Goal: Information Seeking & Learning: Learn about a topic

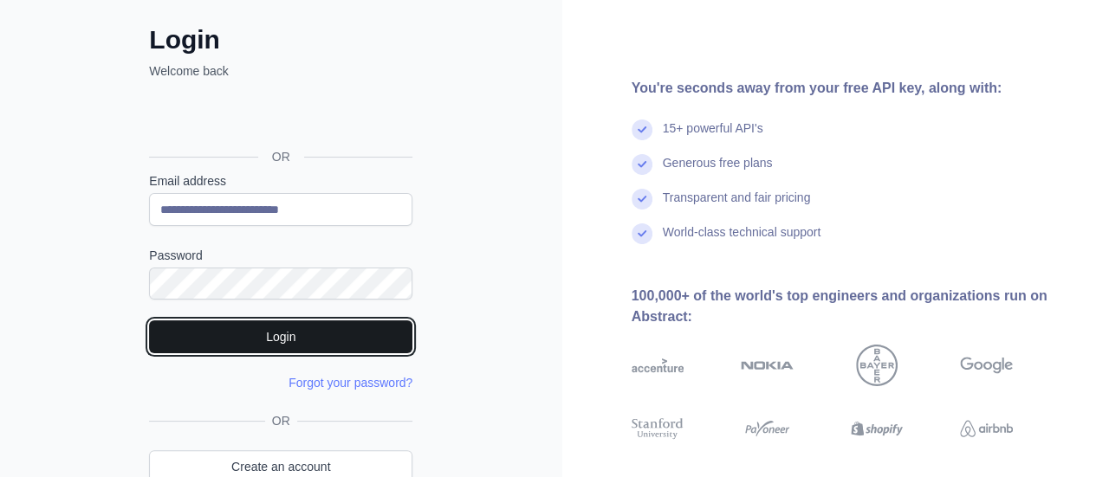
click at [357, 346] on button "Login" at bounding box center [280, 336] width 263 height 33
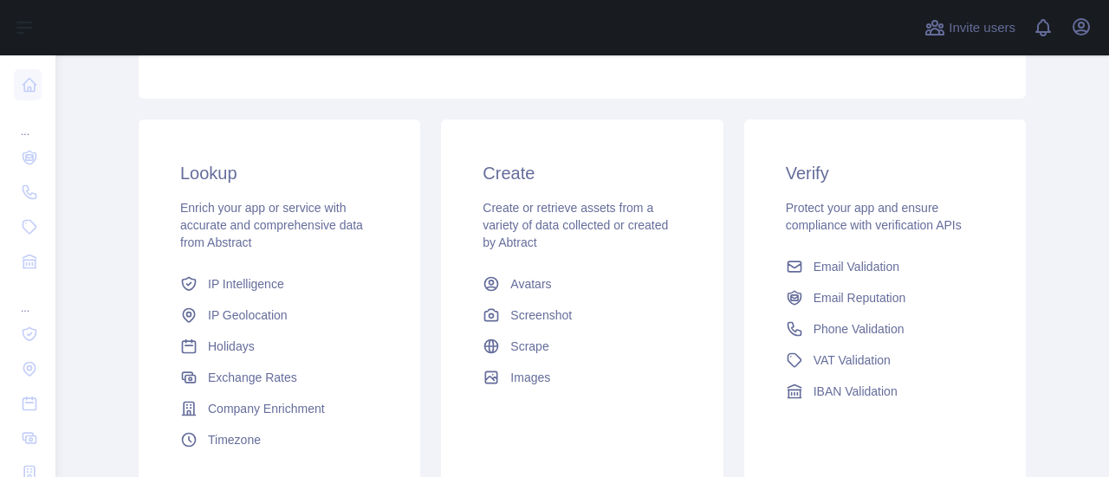
scroll to position [260, 0]
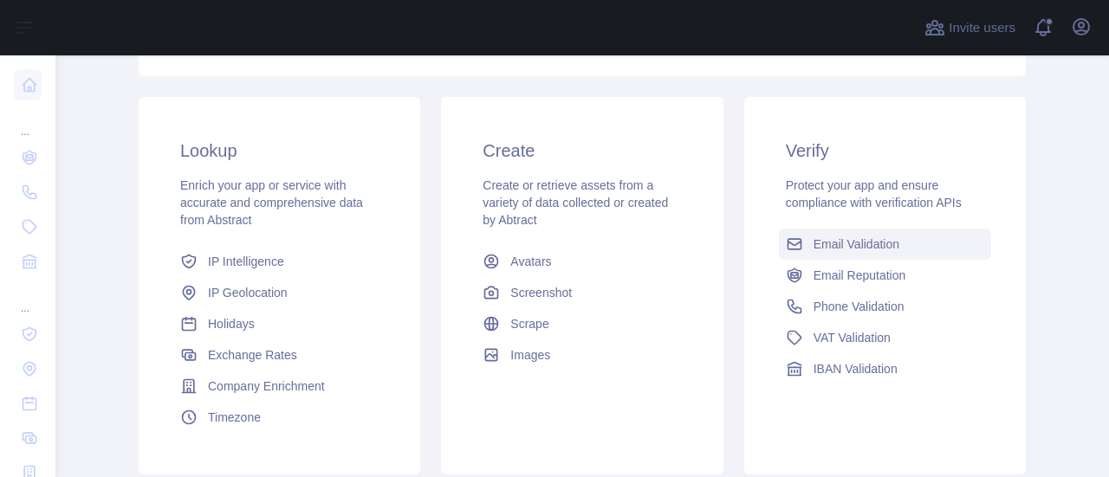
click at [914, 247] on link "Email Validation" at bounding box center [885, 244] width 212 height 31
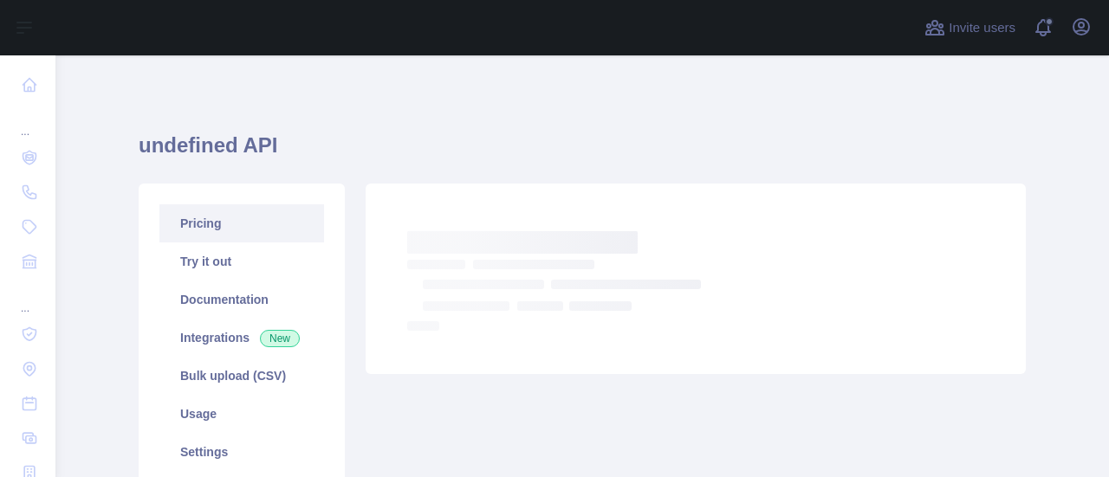
click at [209, 227] on link "Pricing" at bounding box center [241, 223] width 165 height 38
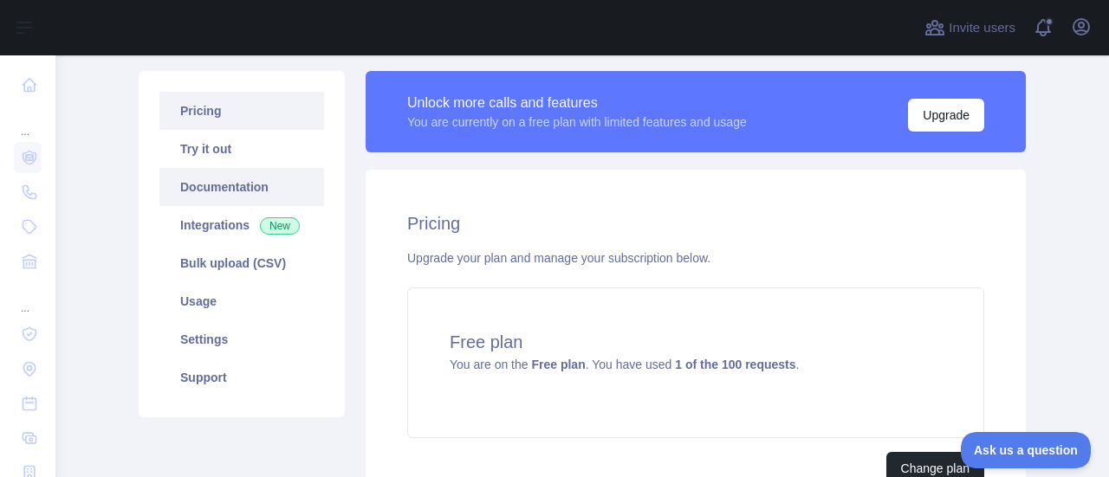
scroll to position [87, 0]
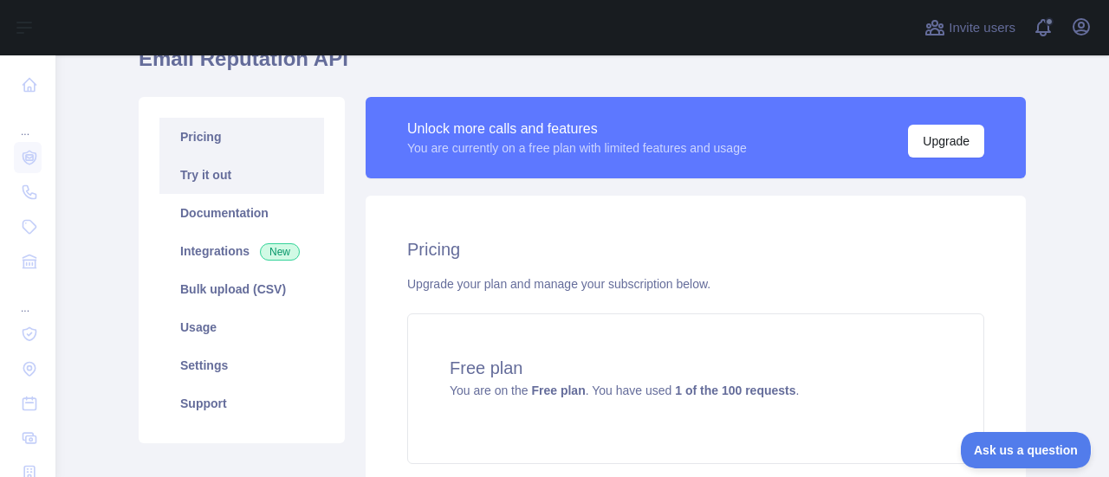
click at [200, 165] on link "Try it out" at bounding box center [241, 175] width 165 height 38
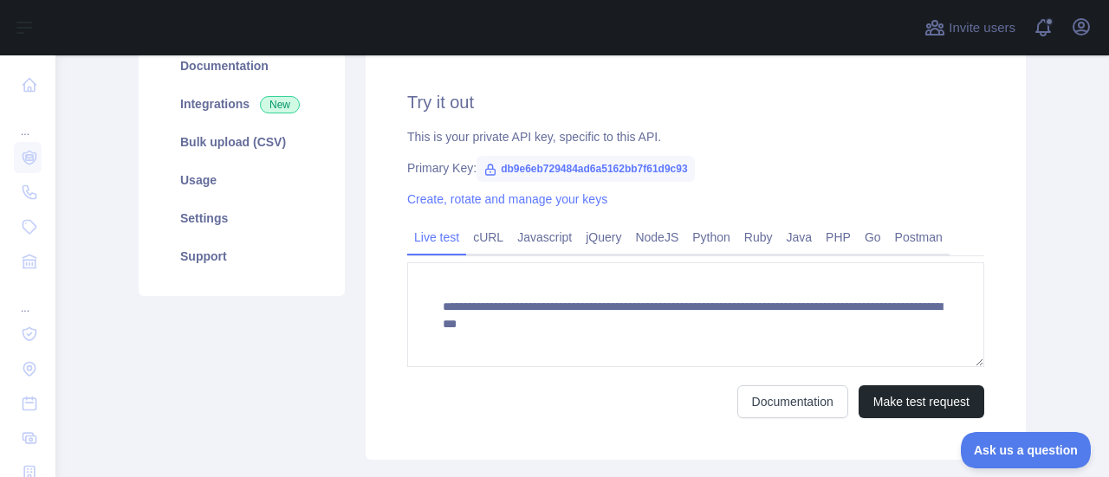
scroll to position [260, 0]
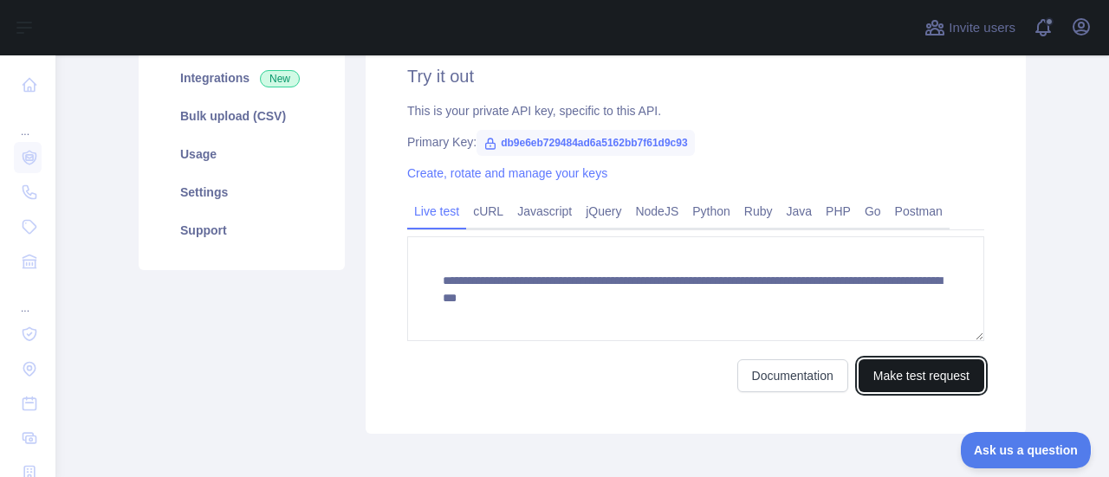
click at [922, 382] on button "Make test request" at bounding box center [921, 375] width 126 height 33
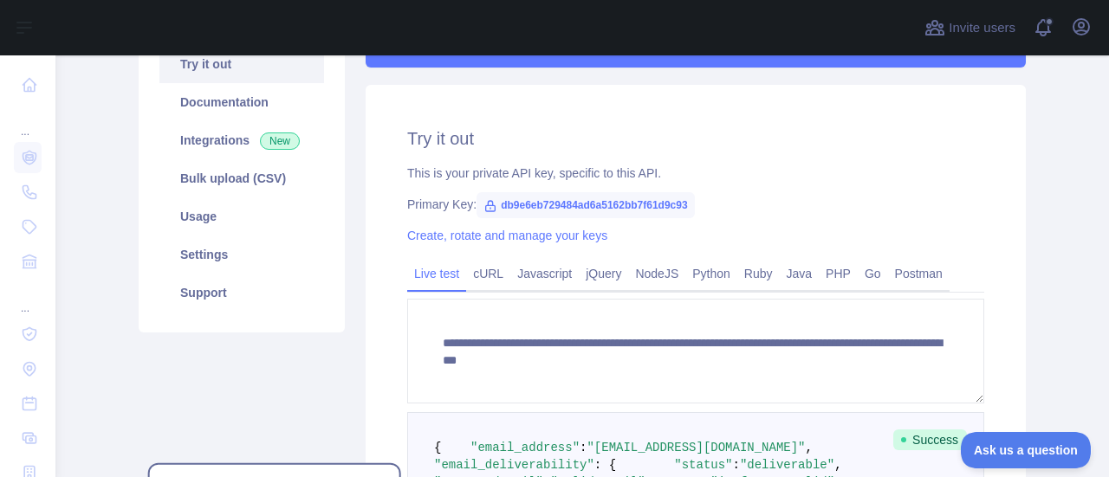
scroll to position [3, 0]
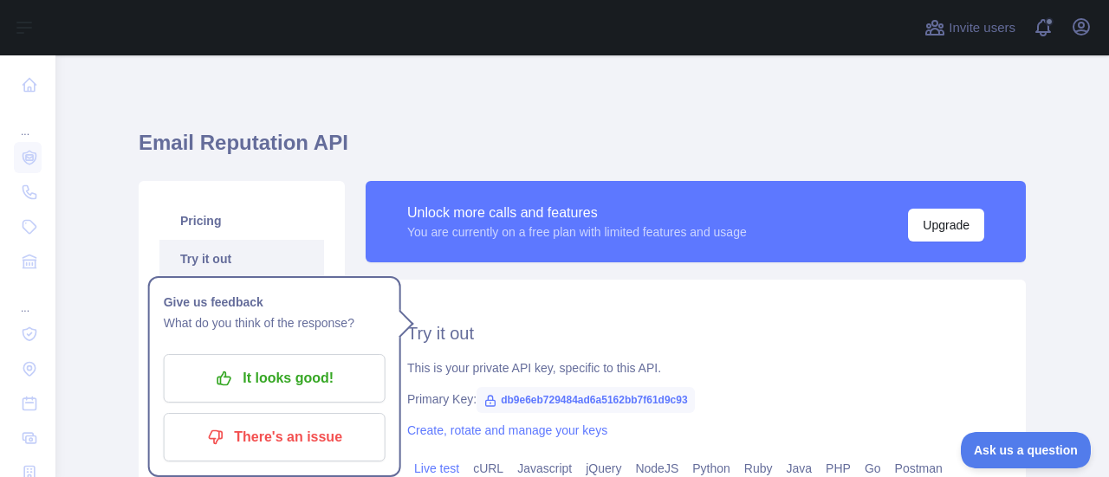
click at [698, 130] on h1 "Email Reputation API" at bounding box center [582, 150] width 887 height 42
click at [237, 221] on link "Pricing" at bounding box center [241, 221] width 165 height 38
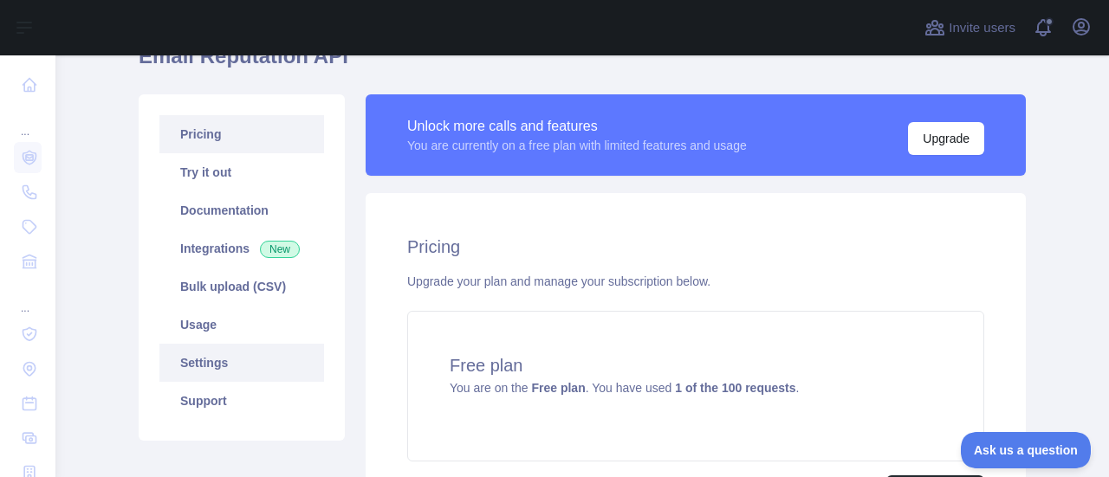
scroll to position [3, 0]
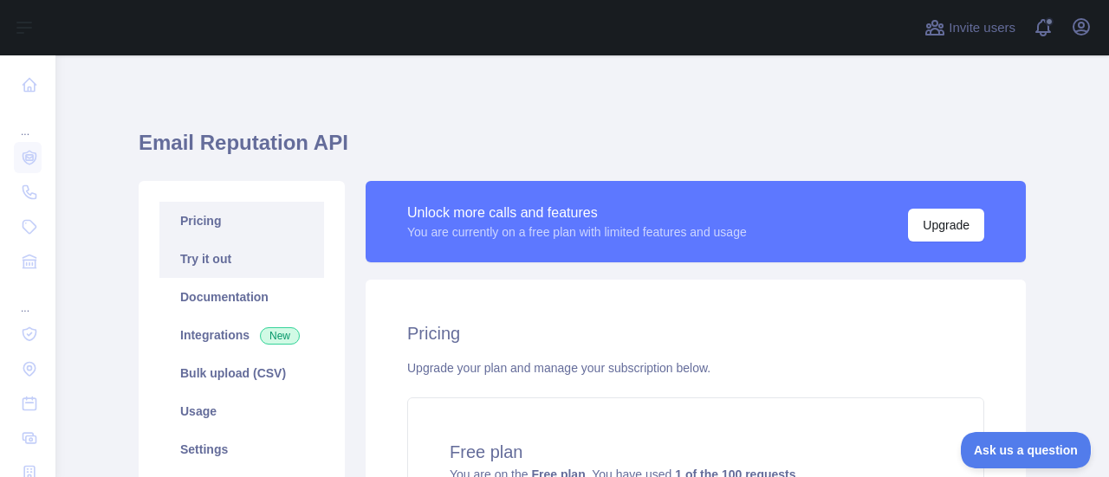
click at [198, 266] on link "Try it out" at bounding box center [241, 259] width 165 height 38
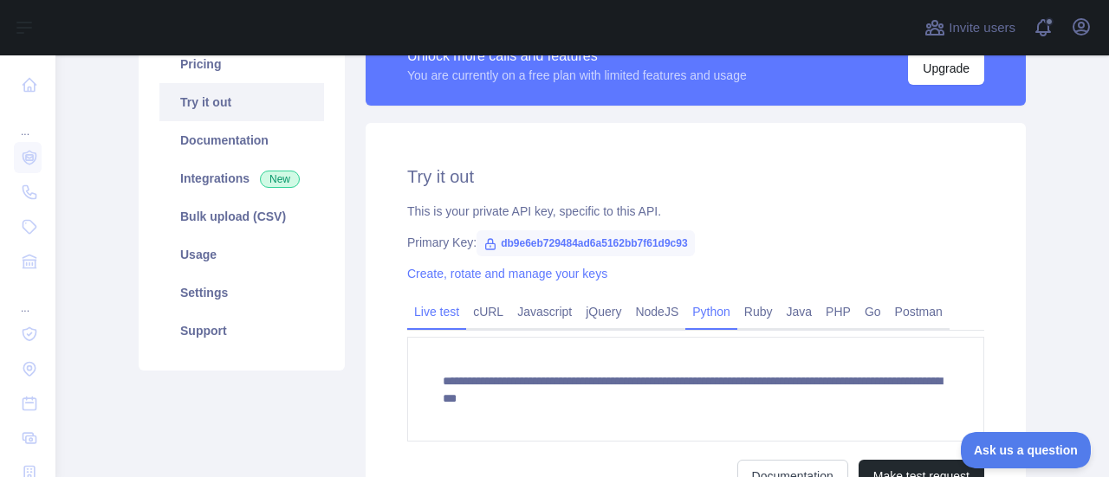
scroll to position [176, 0]
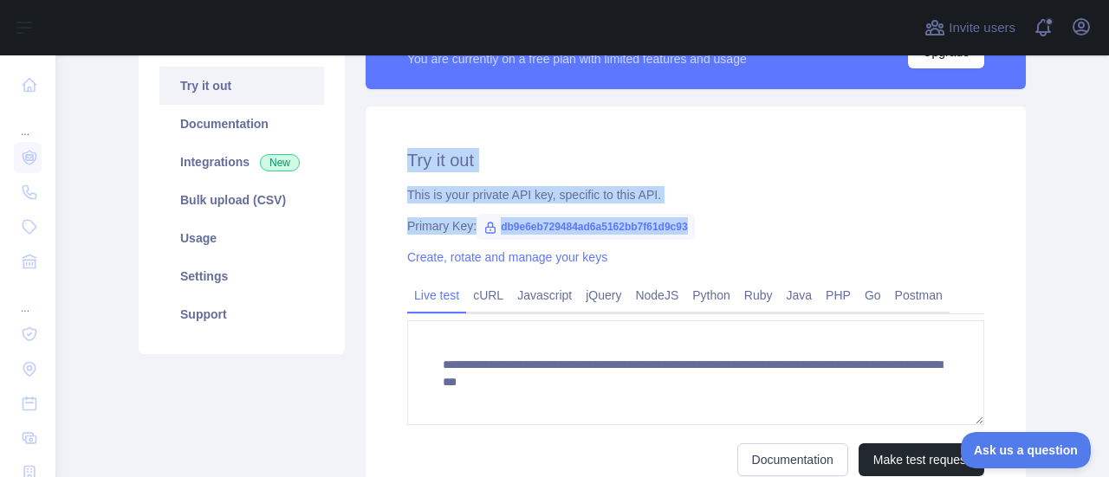
drag, startPoint x: 385, startPoint y: 134, endPoint x: 714, endPoint y: 219, distance: 339.9
click at [714, 219] on div "**********" at bounding box center [696, 312] width 660 height 411
copy div "Try it out This is your private API key, specific to this API. Primary Key: db9…"
click at [793, 203] on div "**********" at bounding box center [696, 312] width 660 height 411
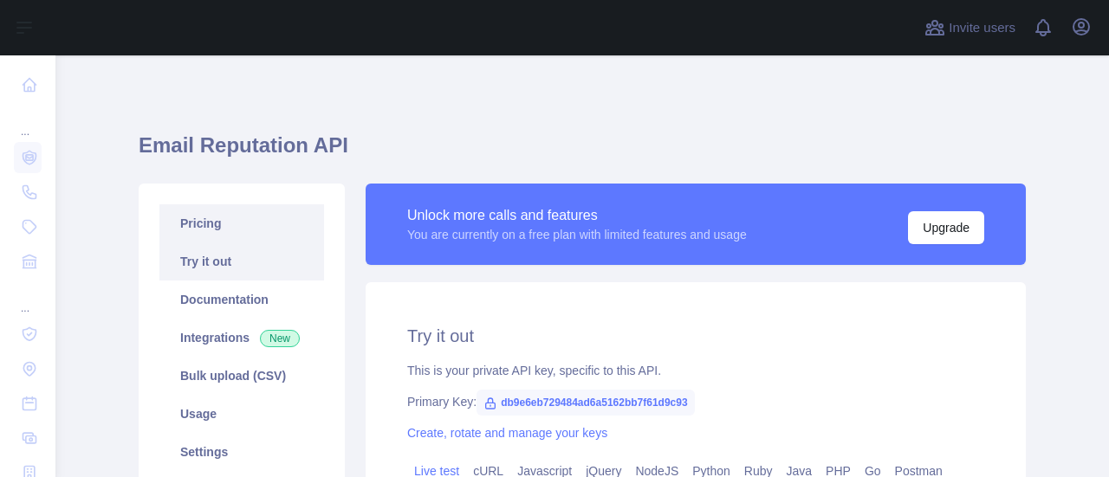
drag, startPoint x: 0, startPoint y: 0, endPoint x: 235, endPoint y: 235, distance: 332.0
click at [235, 235] on link "Pricing" at bounding box center [241, 223] width 165 height 38
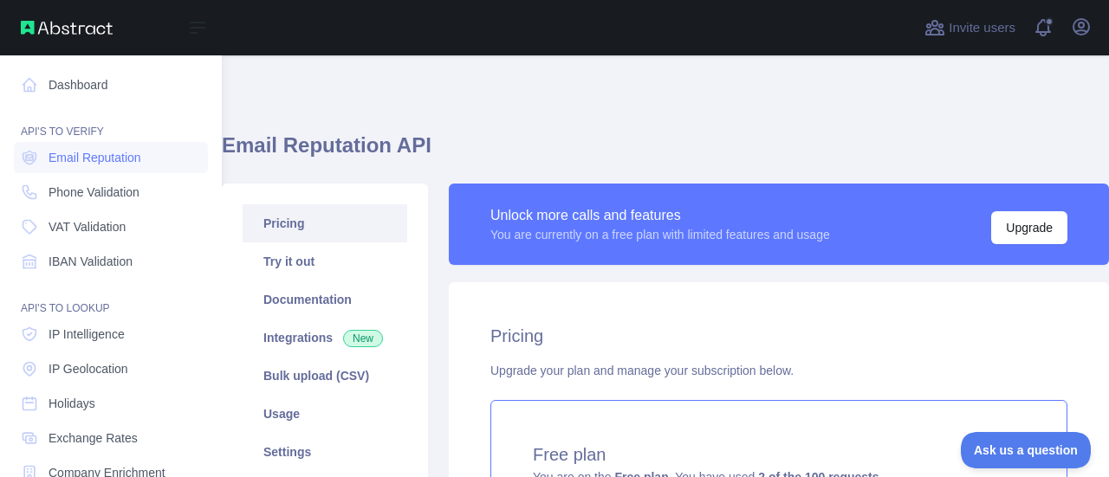
click at [0, 40] on div "Open sidebar" at bounding box center [111, 27] width 222 height 55
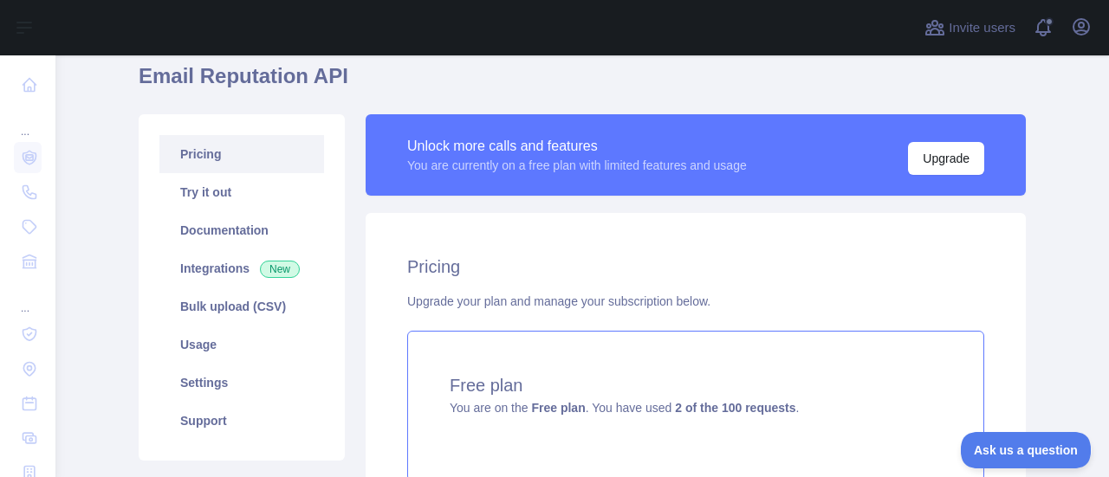
scroll to position [173, 0]
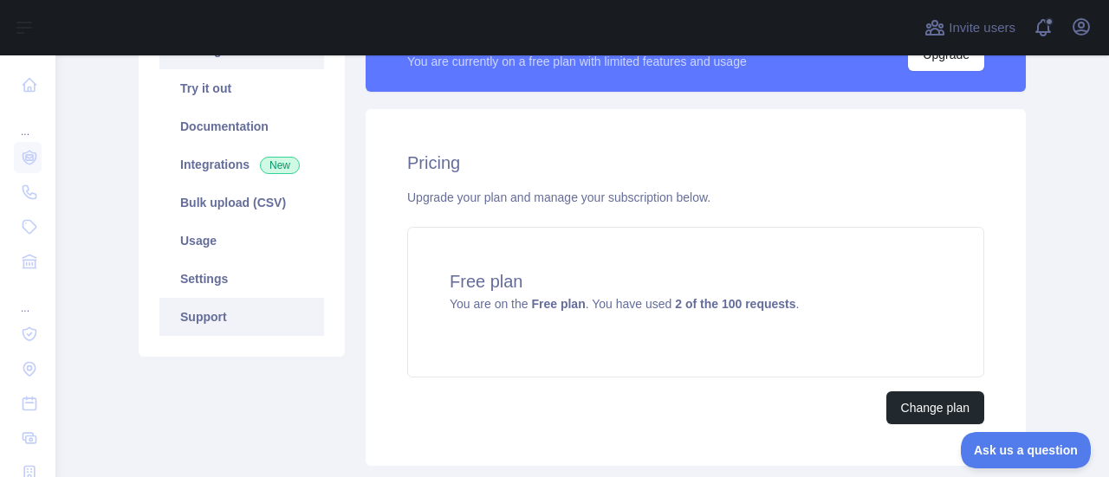
click at [216, 318] on link "Support" at bounding box center [241, 317] width 165 height 38
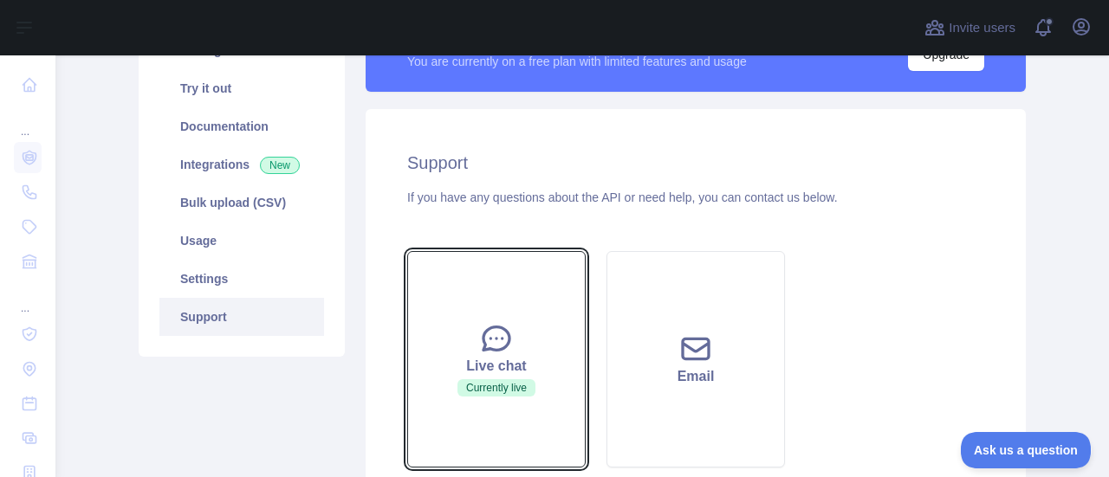
click at [491, 342] on icon at bounding box center [496, 338] width 35 height 35
click at [479, 354] on icon at bounding box center [496, 338] width 35 height 35
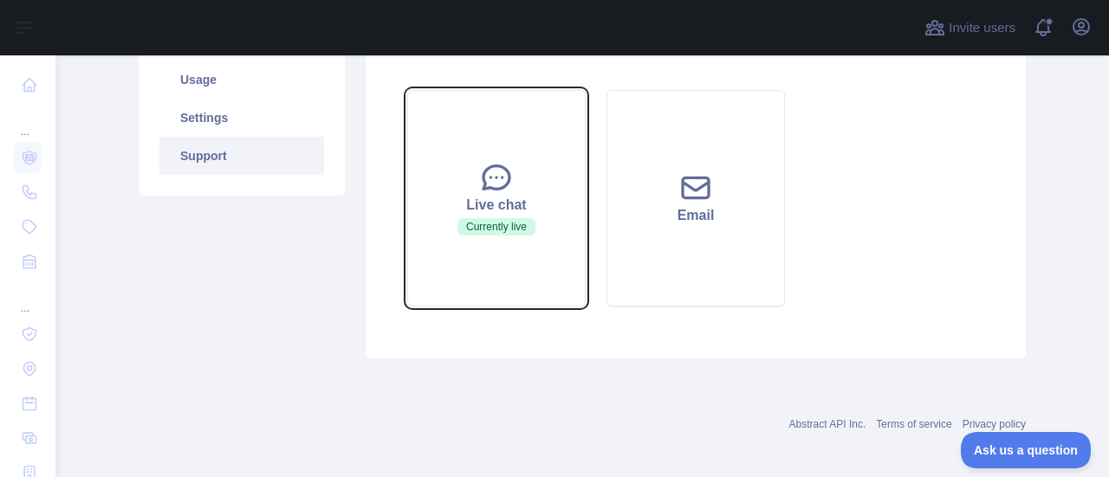
scroll to position [342, 0]
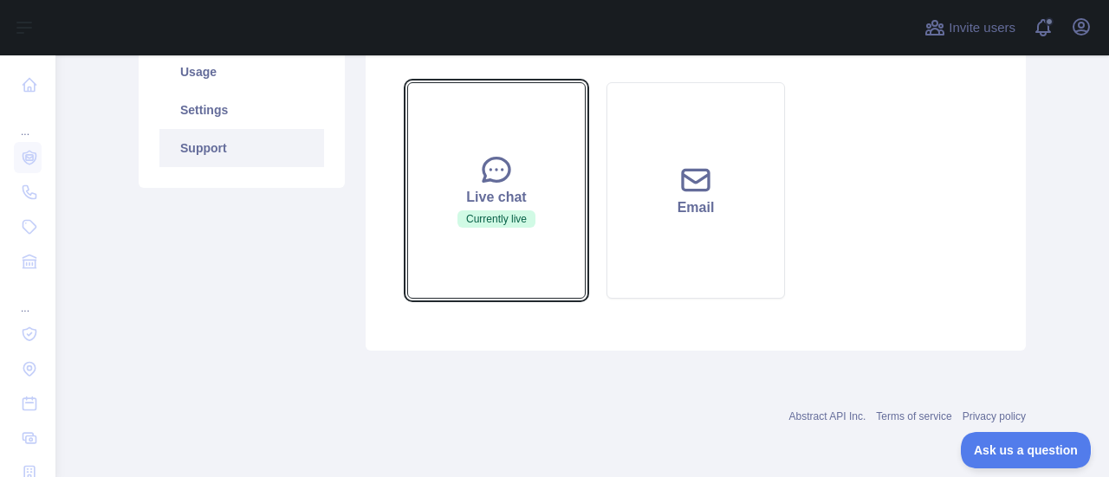
click at [502, 218] on span "Currently live" at bounding box center [496, 218] width 78 height 17
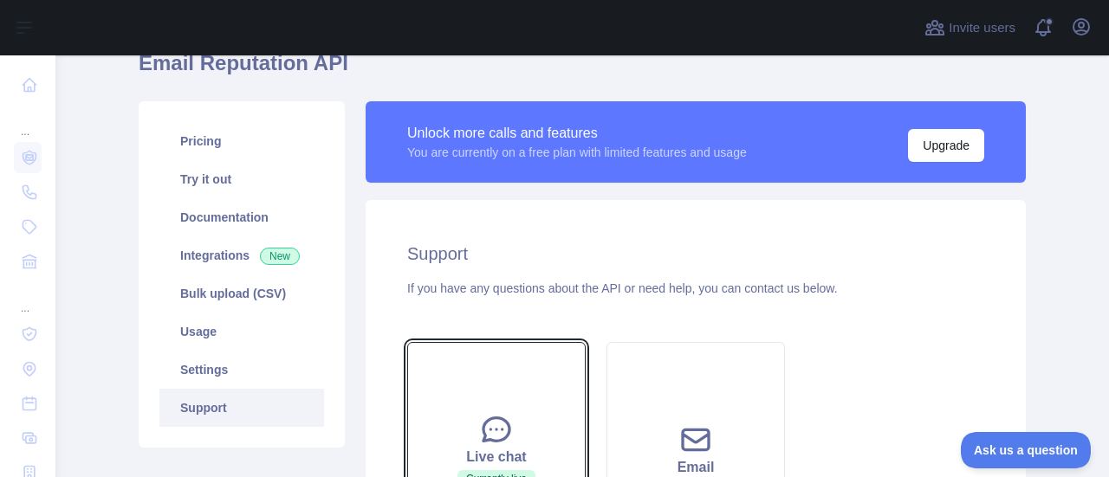
click at [491, 427] on icon at bounding box center [496, 429] width 35 height 35
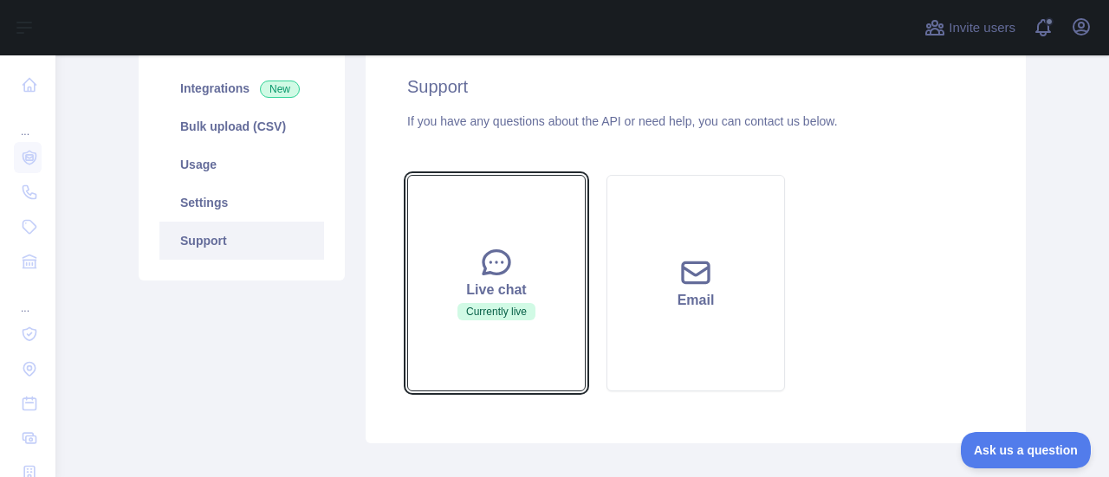
scroll to position [256, 0]
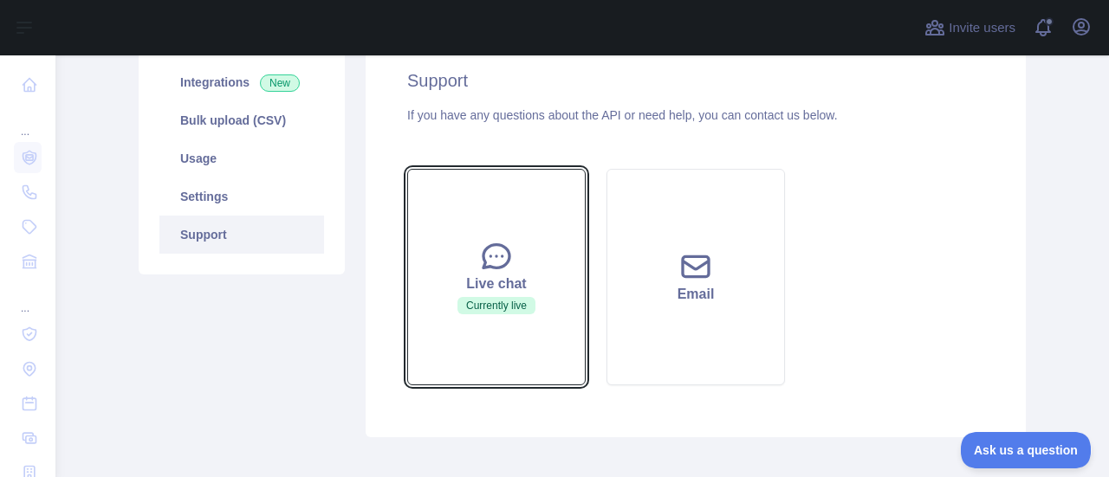
click at [495, 340] on button "Live chat Currently live" at bounding box center [496, 277] width 178 height 217
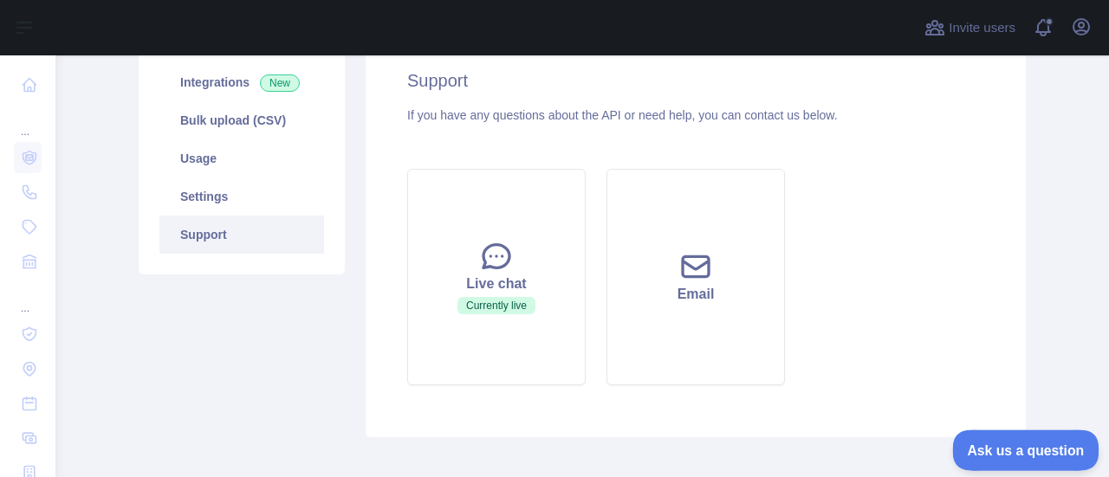
click at [1037, 450] on span "Ask us a question" at bounding box center [1017, 448] width 130 height 12
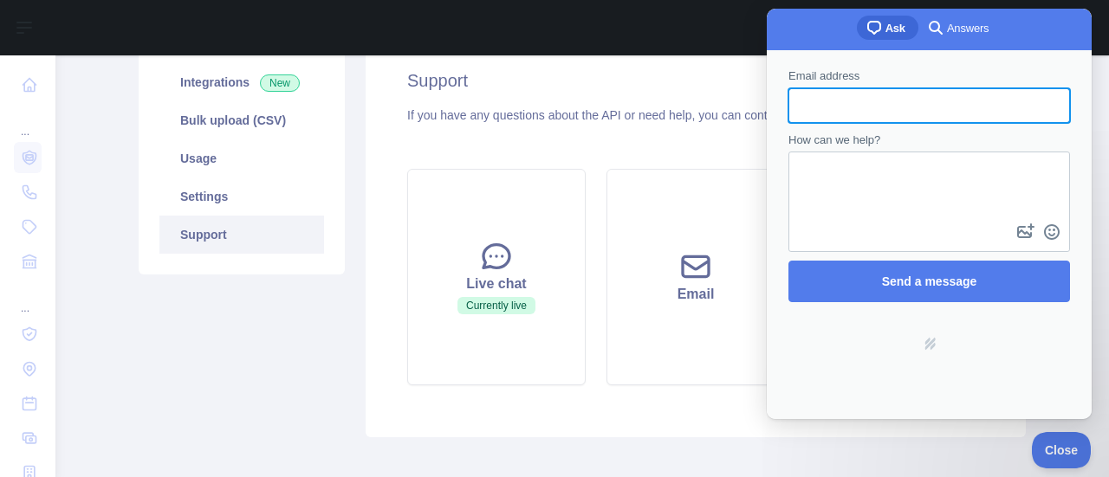
scroll to position [0, 0]
click at [864, 105] on input "Email address" at bounding box center [929, 105] width 254 height 31
type input "*"
type input "**********"
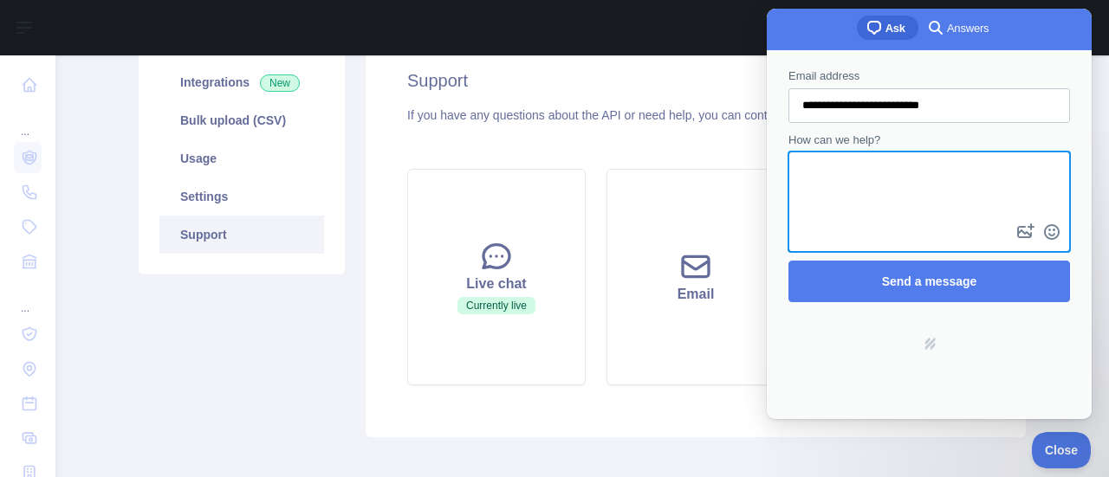
click at [864, 185] on textarea "How can we help?" at bounding box center [929, 186] width 278 height 67
type textarea "**"
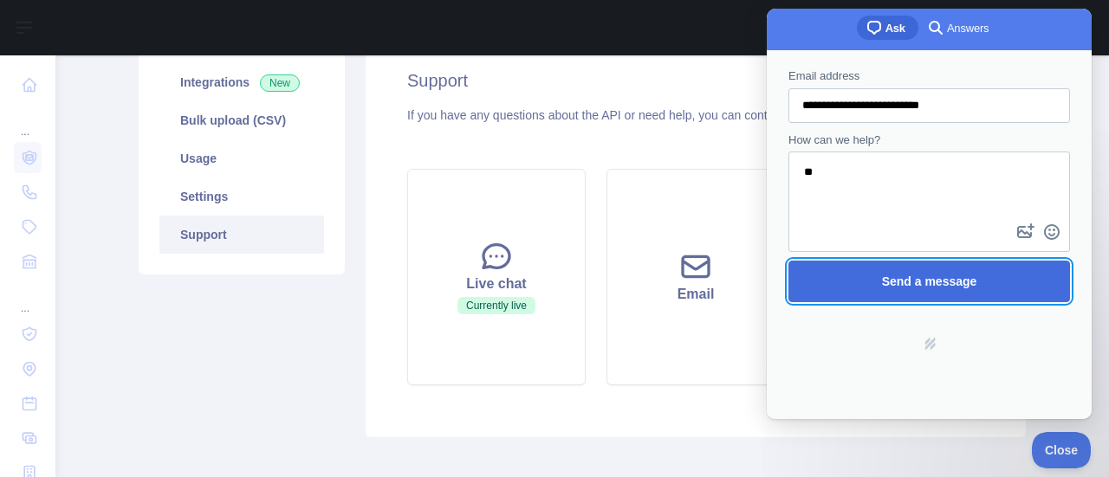
click at [948, 268] on span "Send a message" at bounding box center [928, 282] width 243 height 40
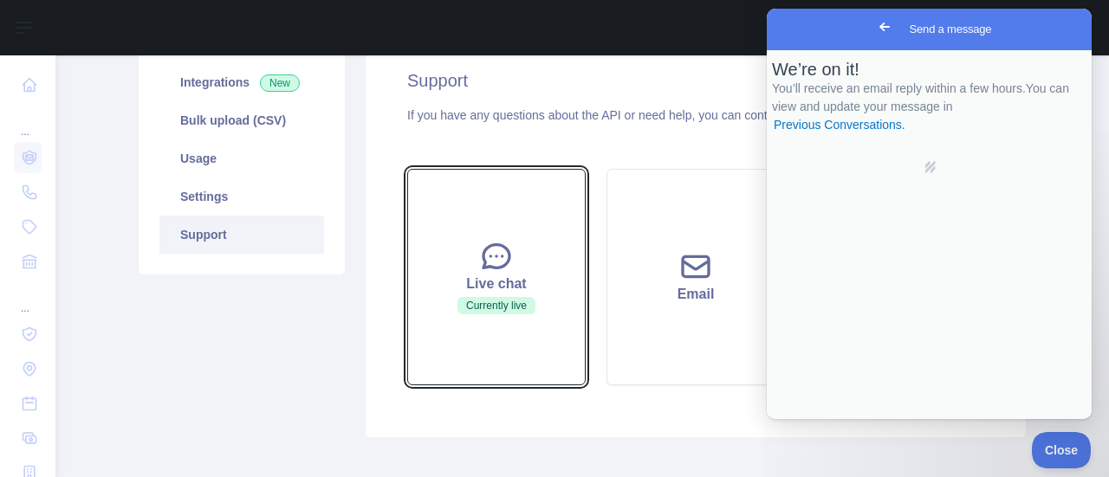
click at [521, 307] on span "Currently live" at bounding box center [496, 305] width 78 height 17
click at [487, 239] on icon at bounding box center [496, 256] width 35 height 35
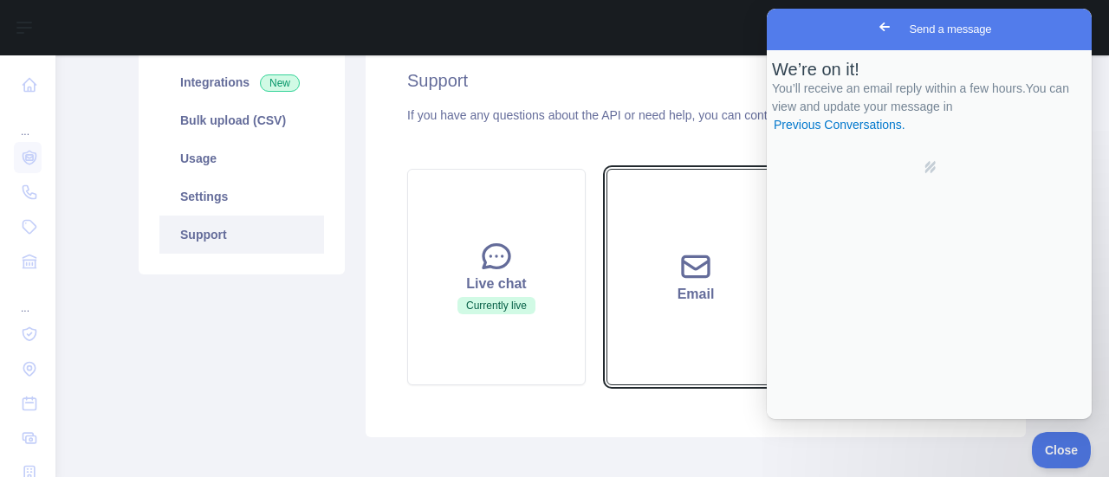
click at [679, 273] on icon at bounding box center [695, 266] width 35 height 35
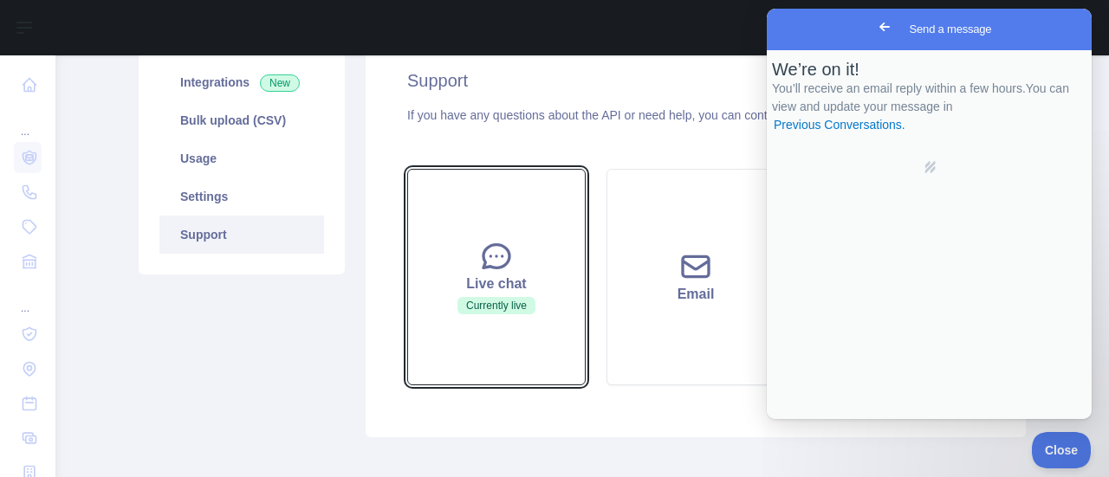
click at [487, 305] on span "Currently live" at bounding box center [496, 305] width 78 height 17
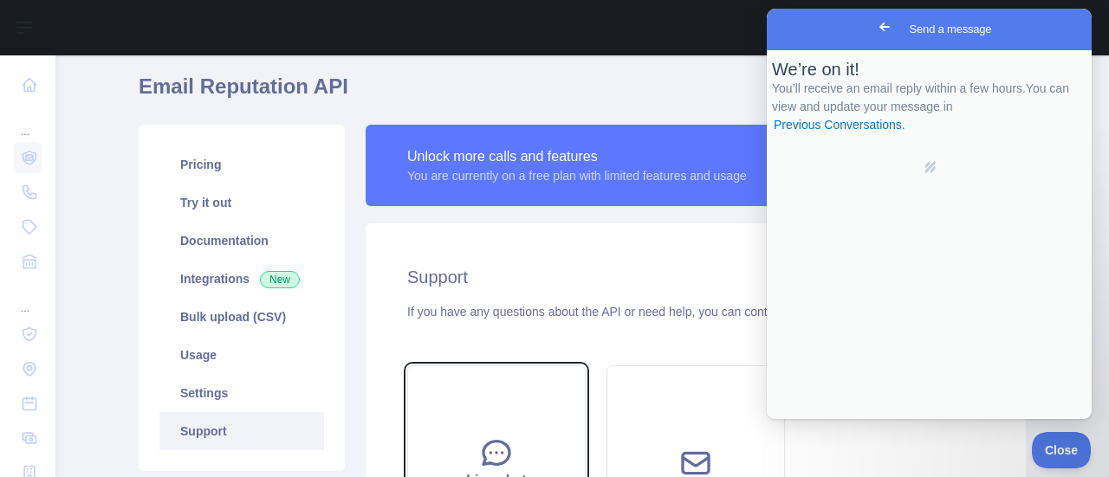
scroll to position [87, 0]
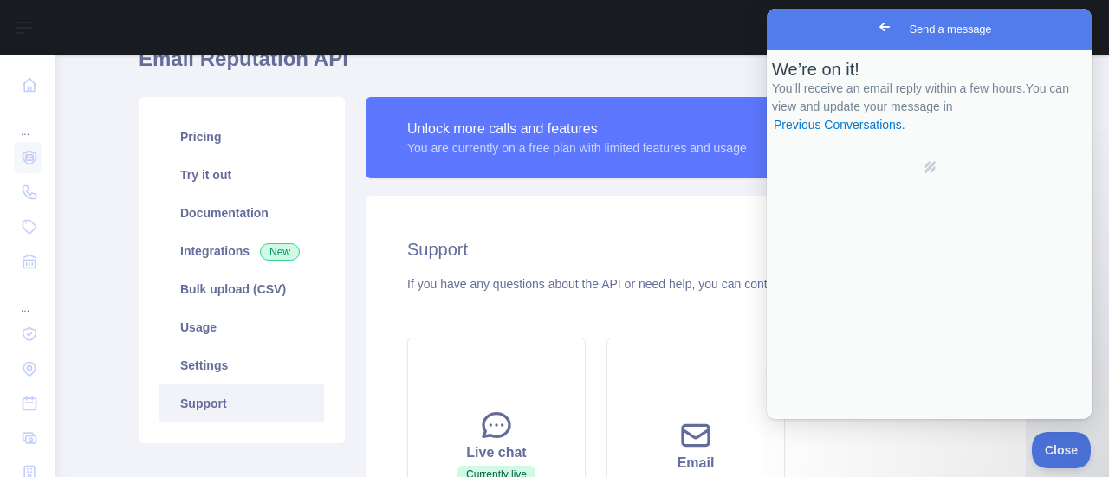
click at [452, 22] on div at bounding box center [484, 27] width 831 height 55
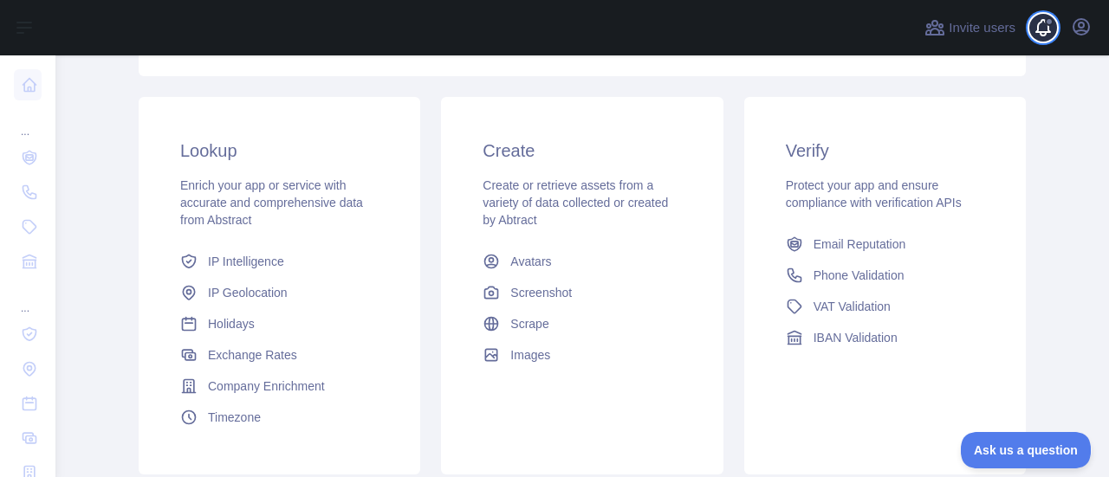
click at [1045, 36] on span at bounding box center [1049, 27] width 35 height 55
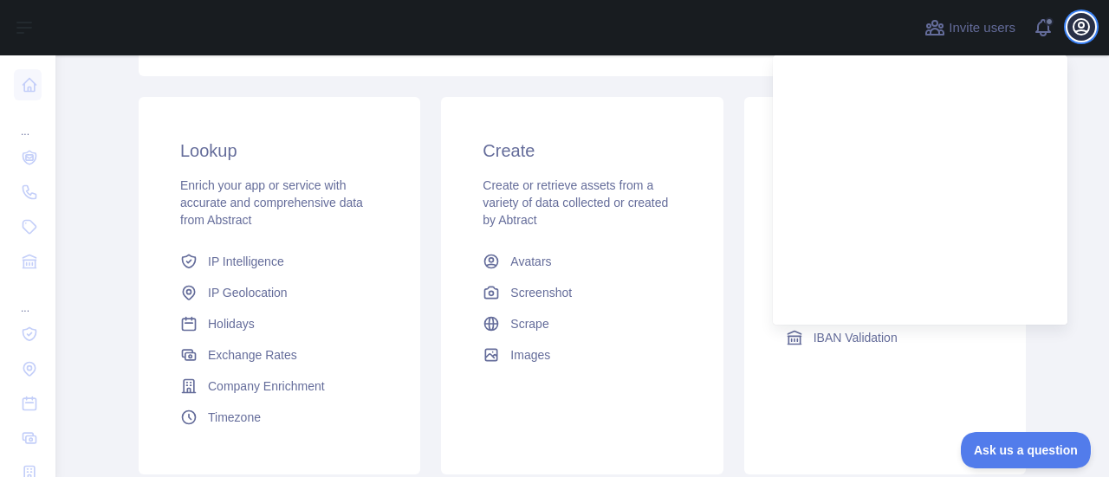
click at [1090, 29] on icon "button" at bounding box center [1081, 26] width 21 height 21
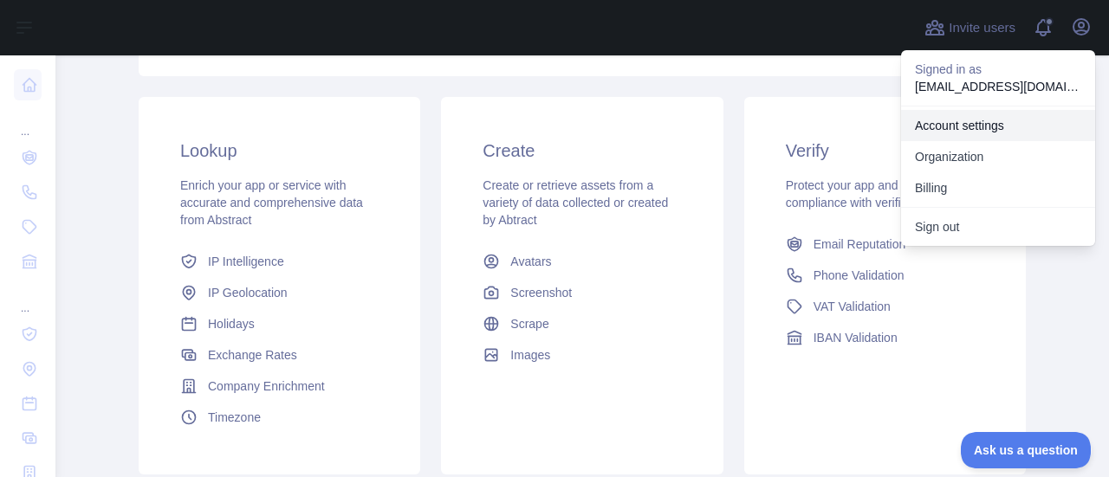
click at [1001, 124] on link "Account settings" at bounding box center [998, 125] width 194 height 31
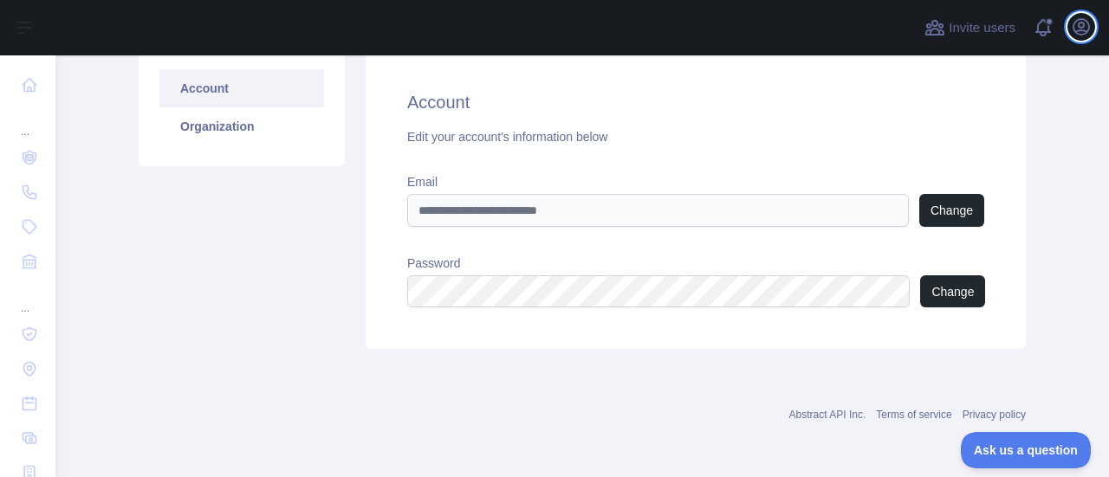
scroll to position [134, 0]
click at [1076, 30] on icon "button" at bounding box center [1081, 27] width 16 height 16
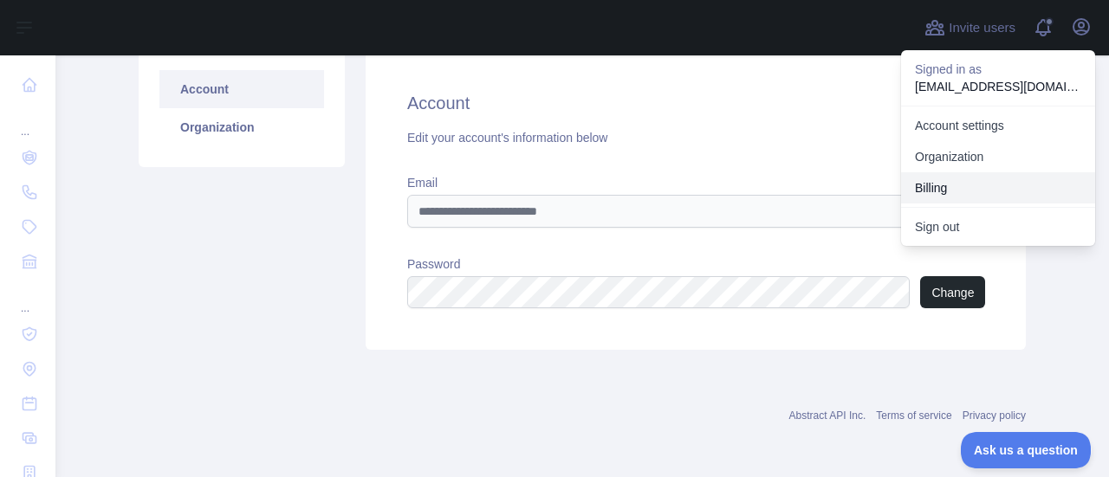
click at [960, 184] on button "Billing" at bounding box center [998, 187] width 194 height 31
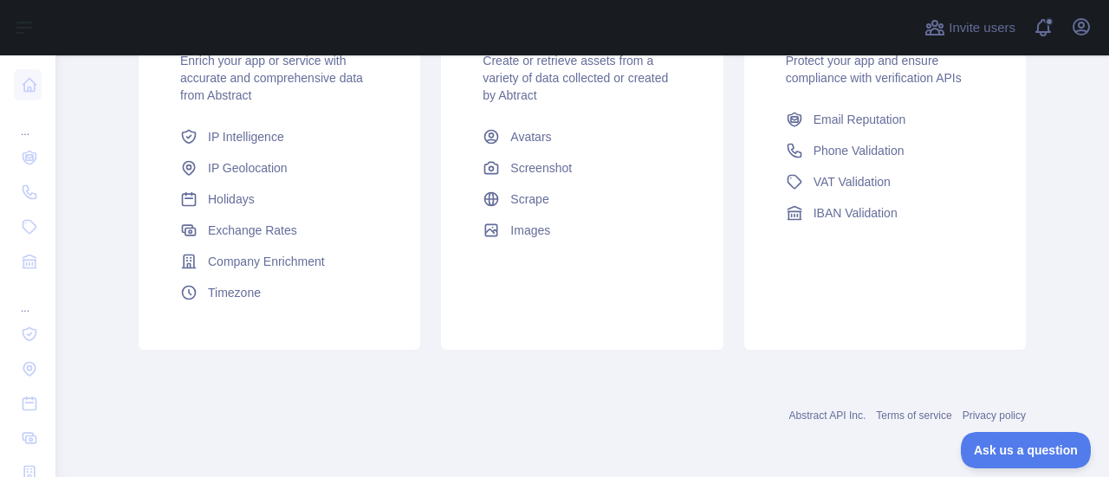
scroll to position [298, 0]
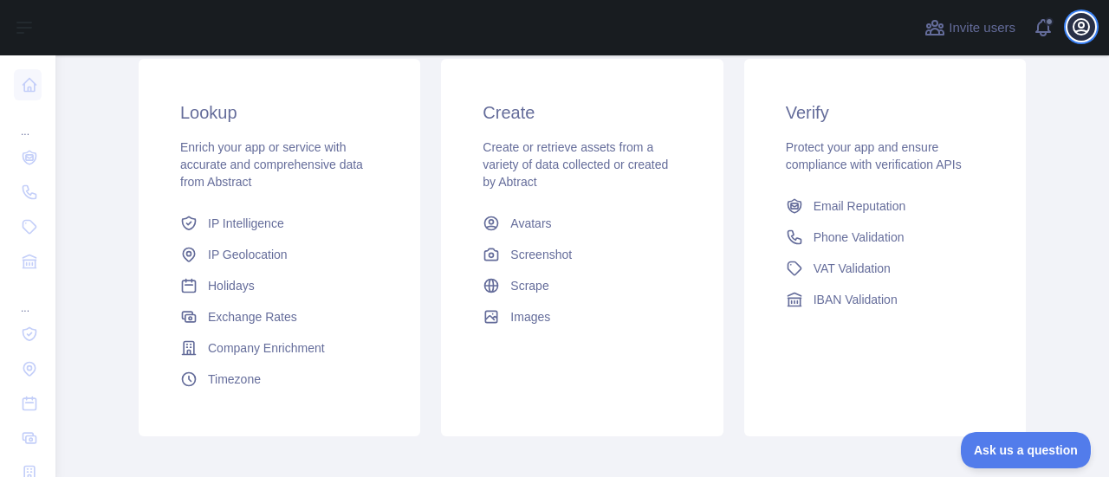
click at [1078, 28] on icon "button" at bounding box center [1081, 26] width 21 height 21
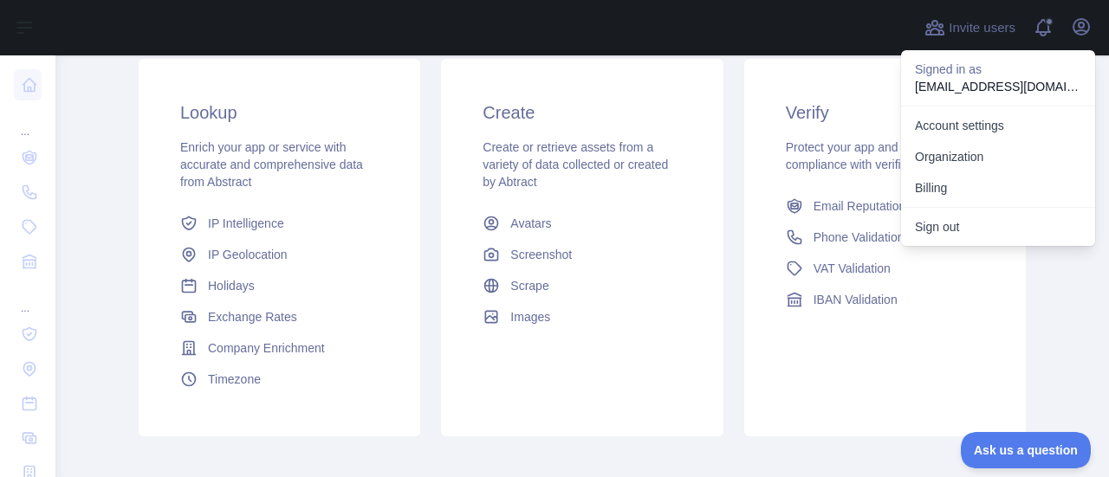
click at [856, 318] on div "Verify Protect your app and ensure compliance with verification APIs Email Repu…" at bounding box center [885, 208] width 282 height 298
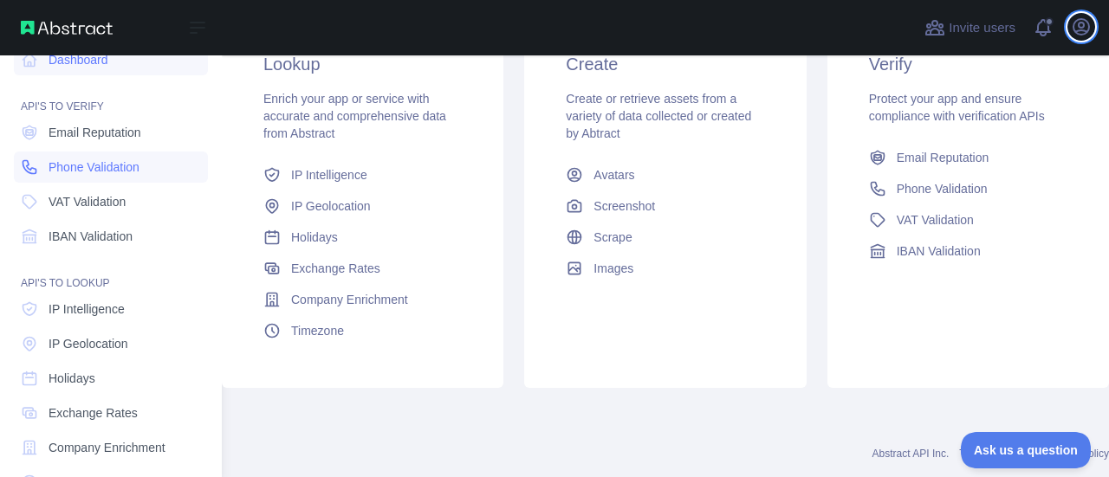
scroll to position [0, 0]
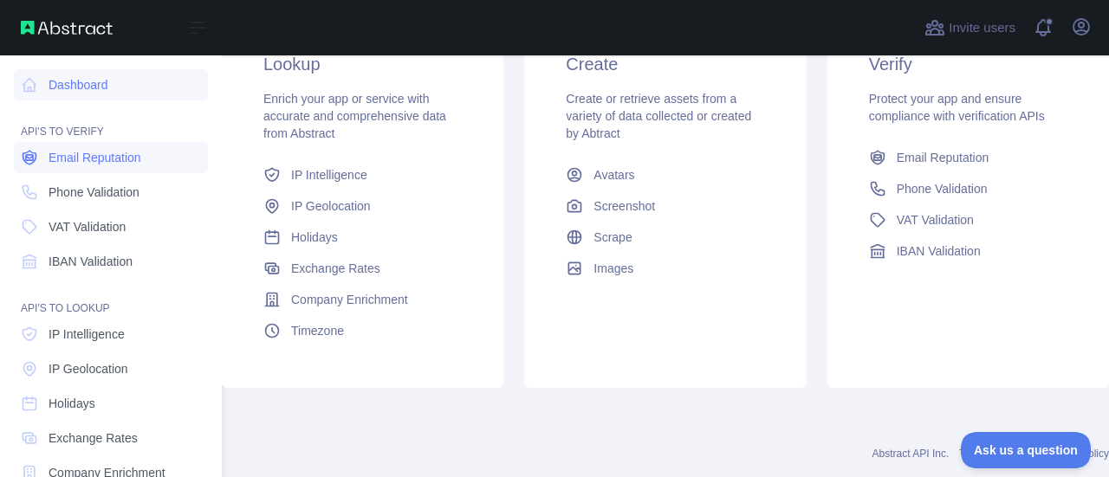
click at [108, 159] on span "Email Reputation" at bounding box center [95, 157] width 93 height 17
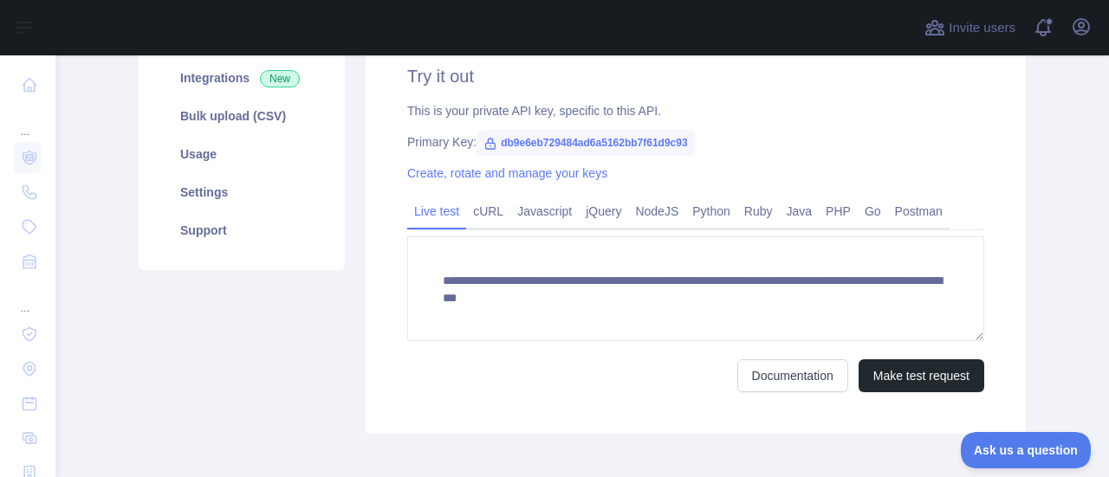
scroll to position [173, 0]
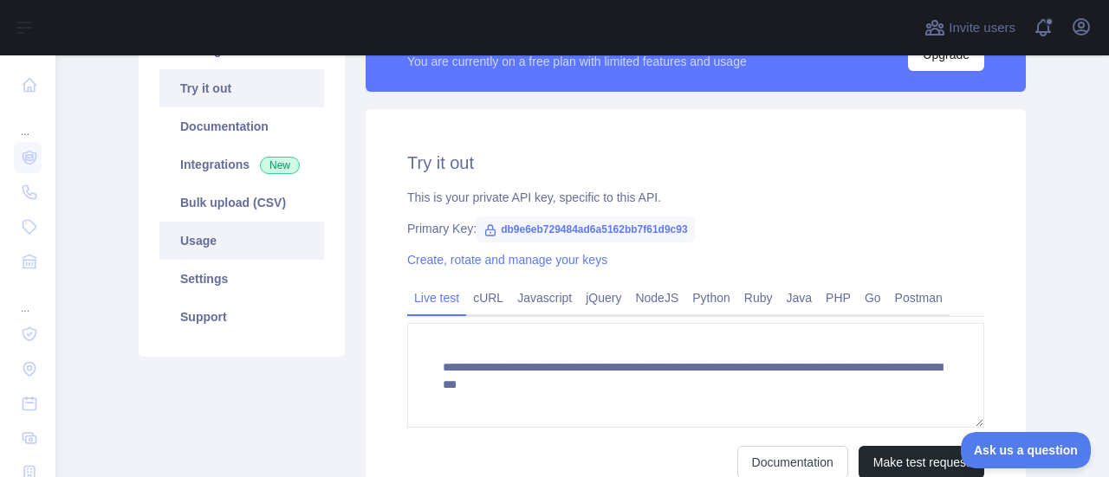
click at [223, 242] on link "Usage" at bounding box center [241, 241] width 165 height 38
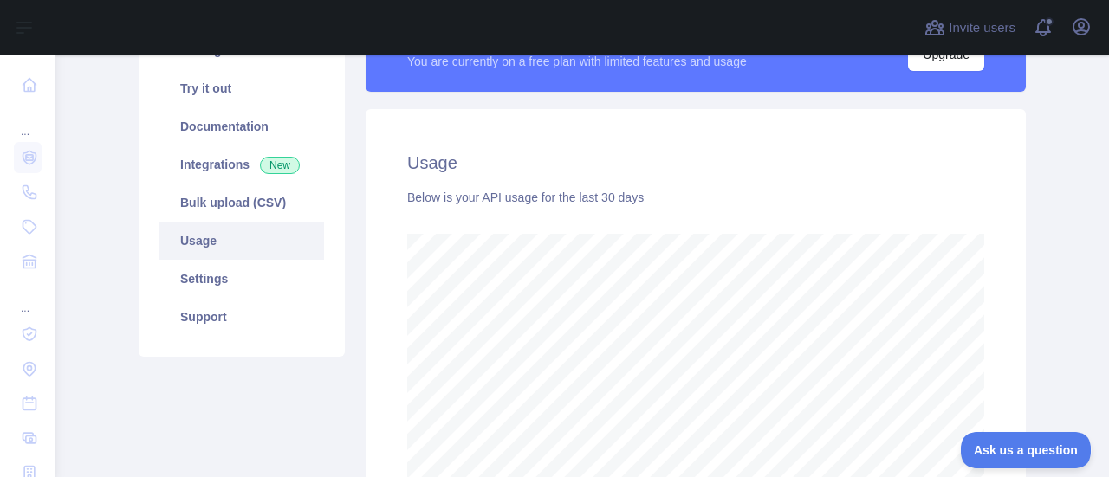
scroll to position [422, 1039]
click at [213, 95] on link "Try it out" at bounding box center [241, 88] width 165 height 38
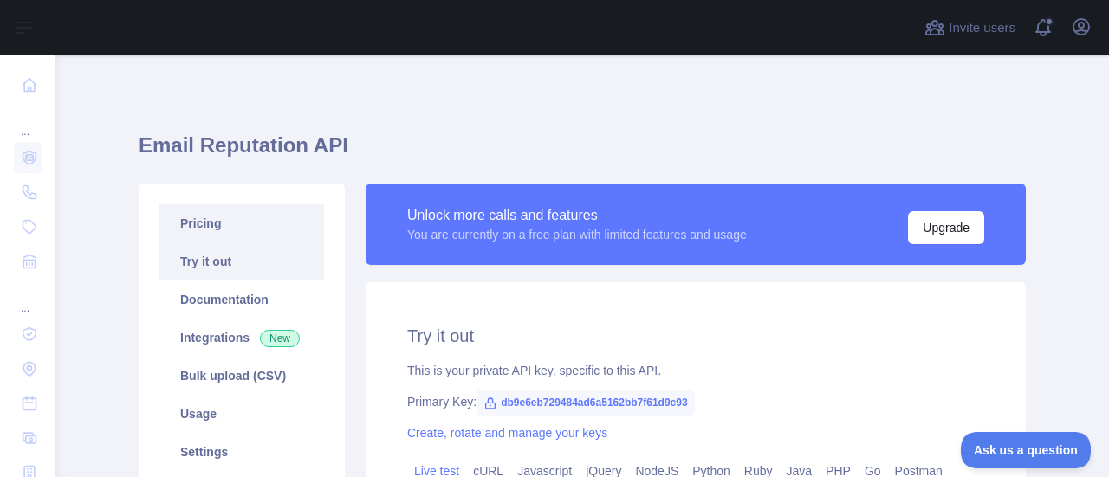
click at [195, 233] on link "Pricing" at bounding box center [241, 223] width 165 height 38
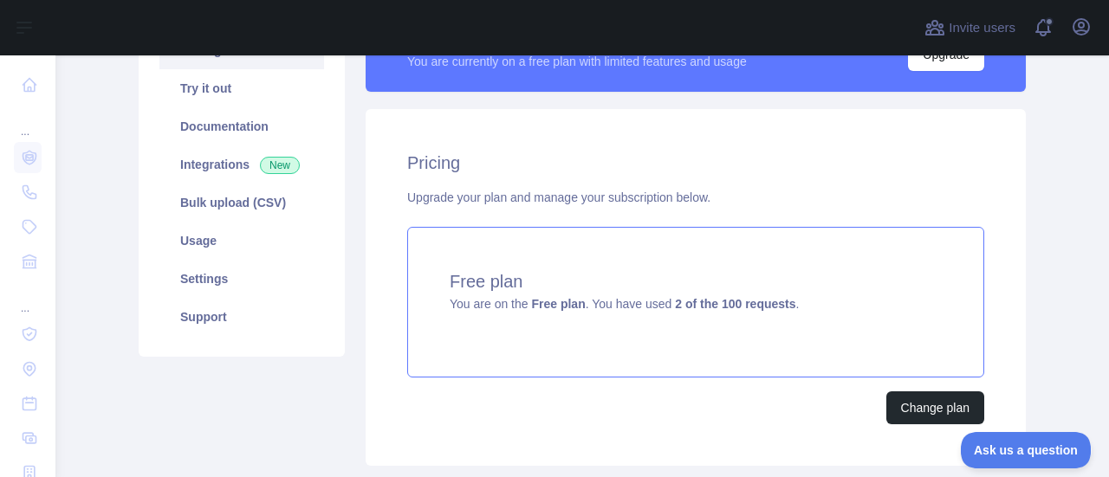
scroll to position [260, 0]
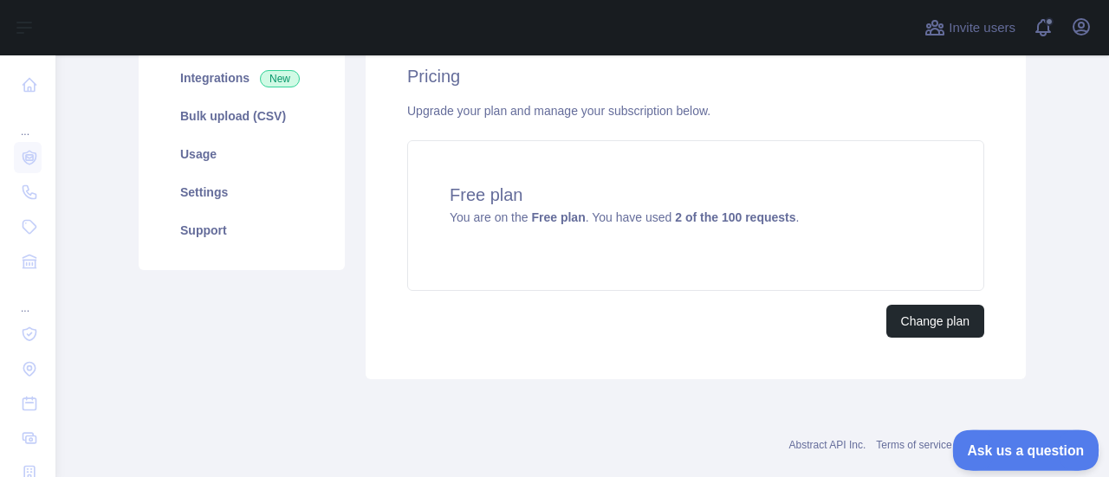
click at [1012, 451] on span "Ask us a question" at bounding box center [1017, 448] width 130 height 12
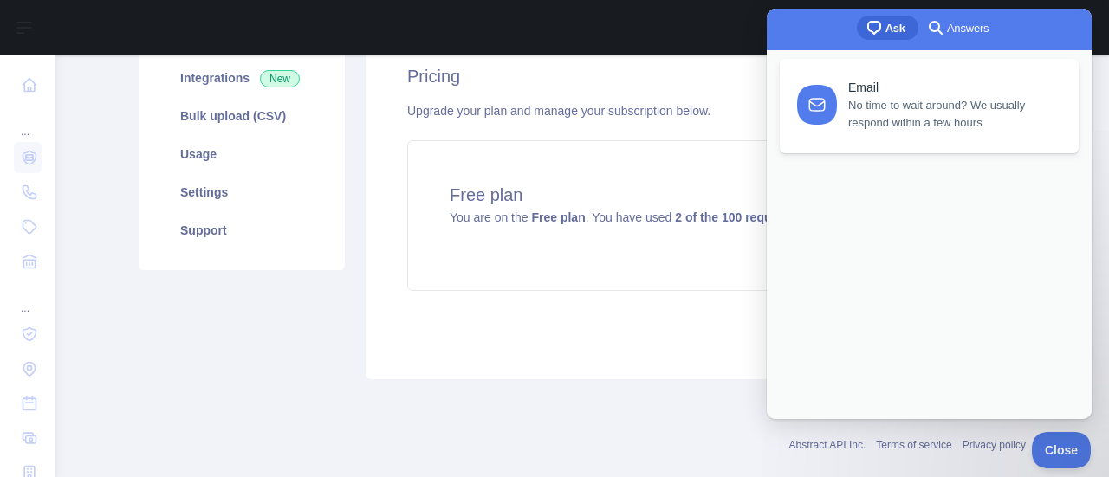
scroll to position [0, 0]
click at [972, 113] on span "No time to wait around? We usually respond within a few hours" at bounding box center [953, 111] width 210 height 35
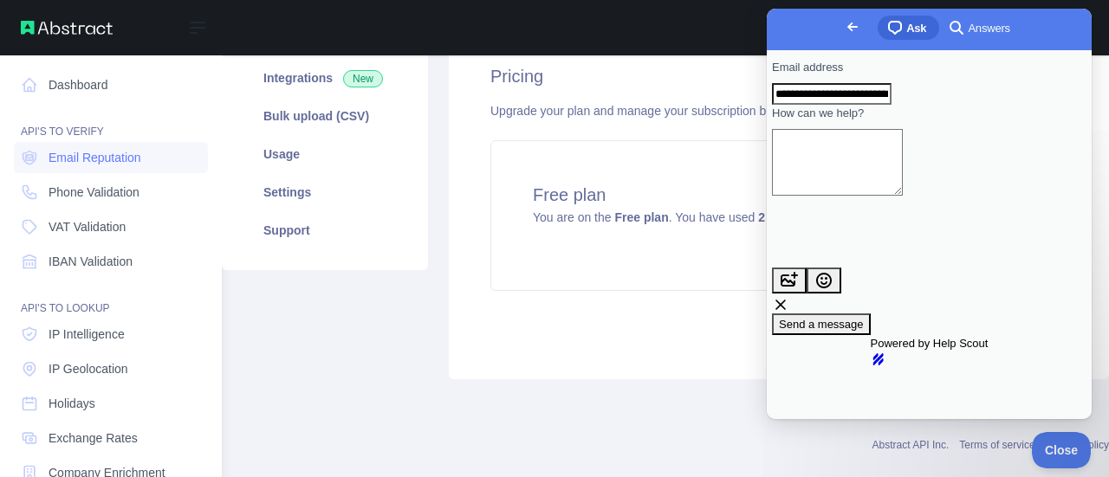
click at [0, 291] on div "Dashboard API'S TO VERIFY Email Reputation Phone Validation VAT Validation IBAN…" at bounding box center [111, 357] width 222 height 714
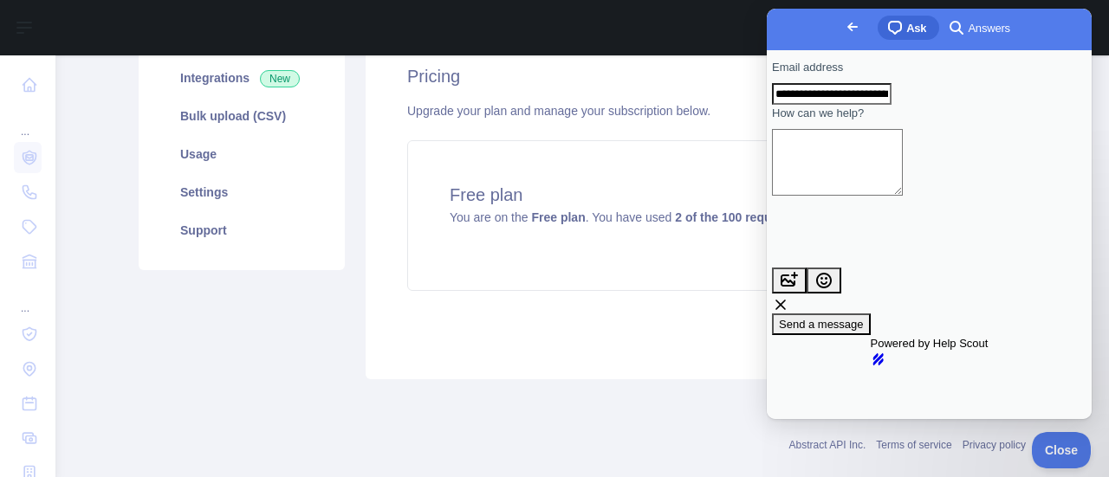
click at [667, 345] on div "Pricing Upgrade your plan and manage your subscription below. Free plan You are…" at bounding box center [696, 201] width 660 height 357
click at [842, 29] on span "Go back" at bounding box center [852, 26] width 21 height 21
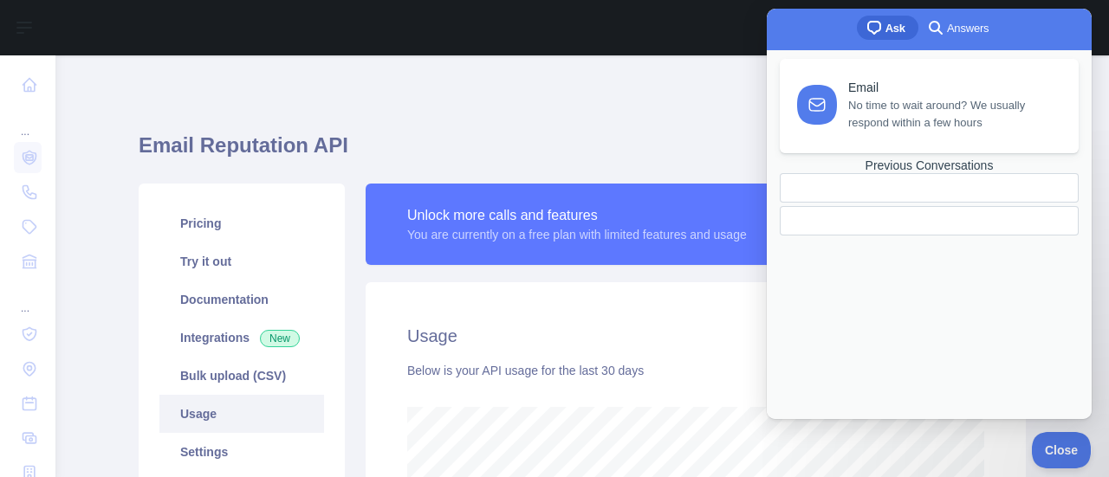
scroll to position [422, 1039]
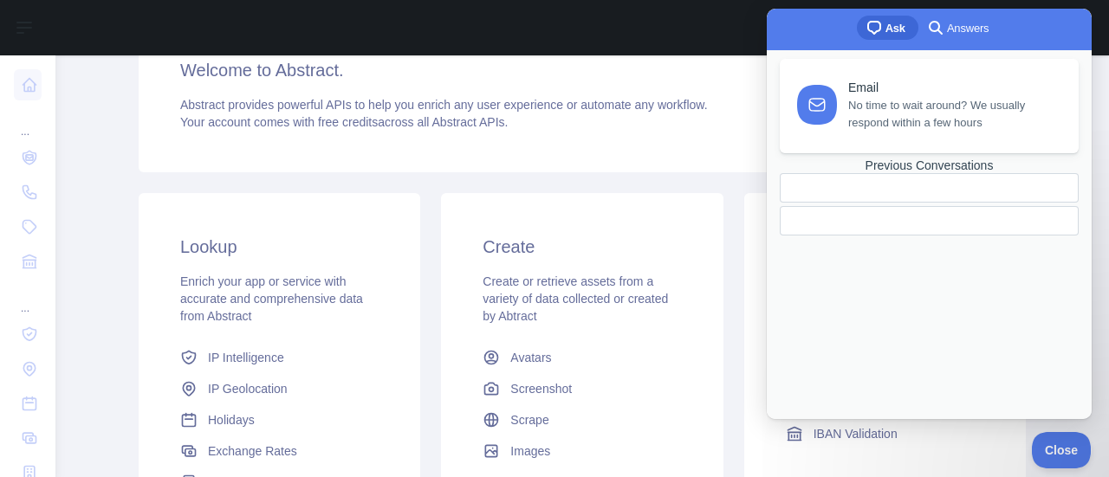
scroll to position [173, 0]
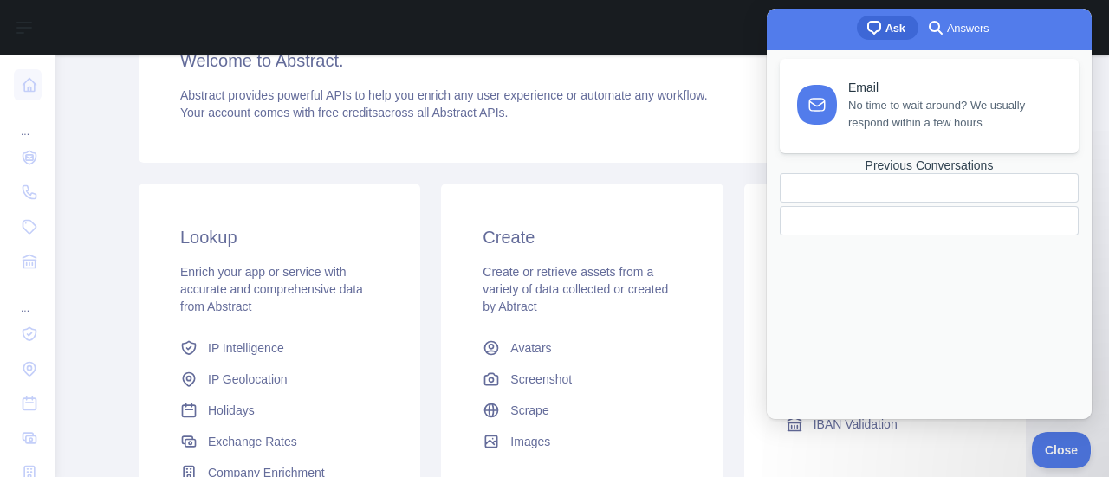
click at [939, 23] on span "search-medium" at bounding box center [935, 26] width 21 height 21
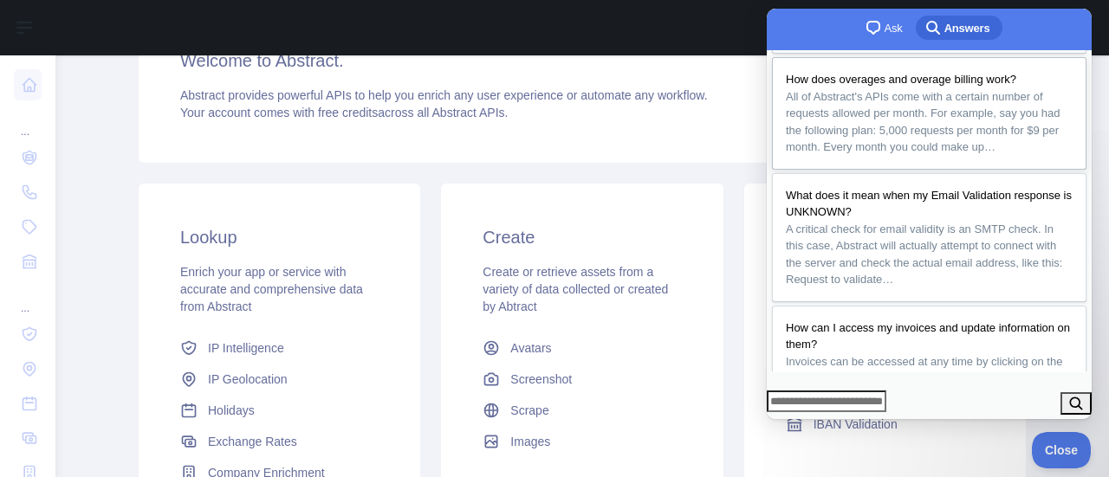
scroll to position [260, 0]
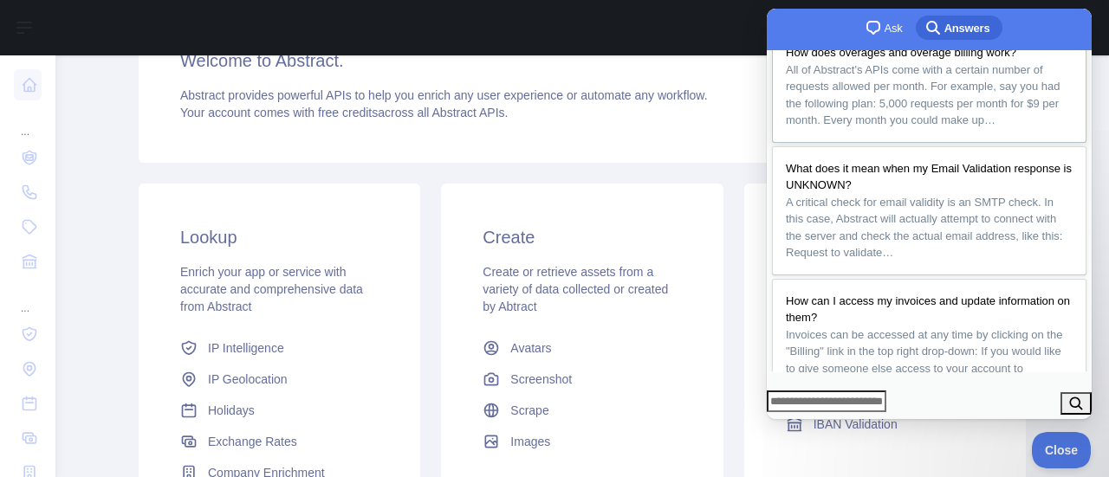
click at [932, 127] on span "All of Abstract's APIs come with a certain number of requests allowed per month…" at bounding box center [923, 95] width 275 height 64
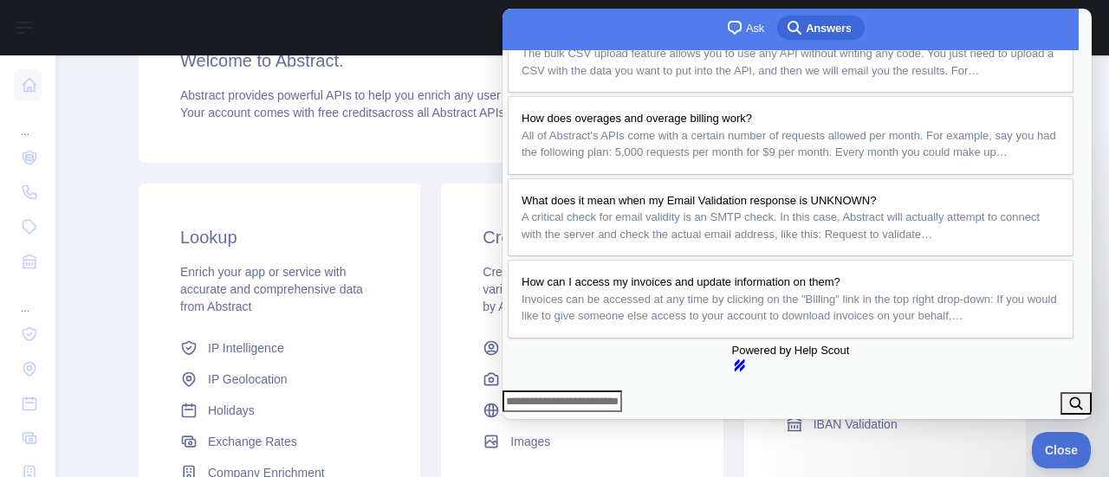
scroll to position [87, 0]
click at [534, 420] on button "Close" at bounding box center [518, 431] width 31 height 23
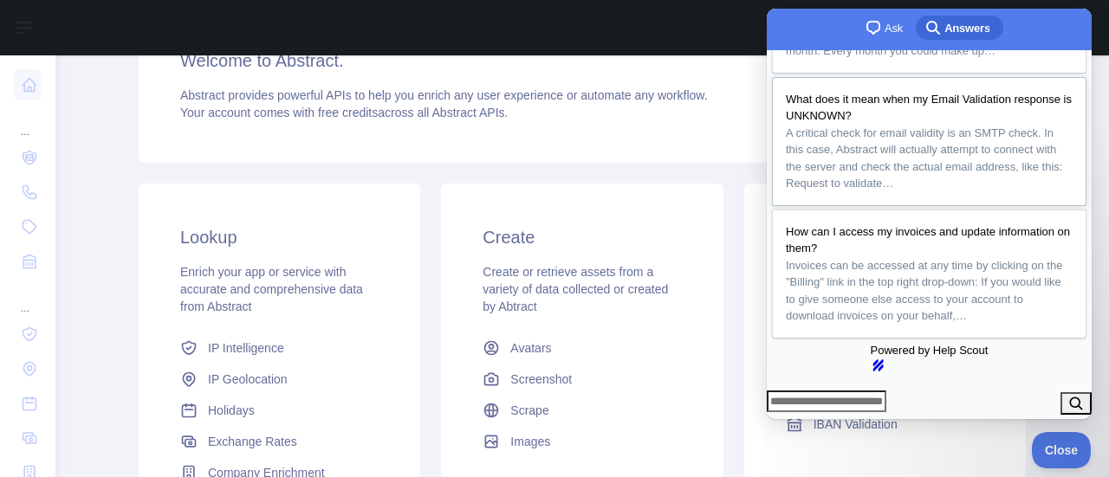
scroll to position [500, 0]
click at [718, 32] on div at bounding box center [484, 27] width 831 height 55
click at [1065, 401] on button "search" at bounding box center [1075, 403] width 31 height 23
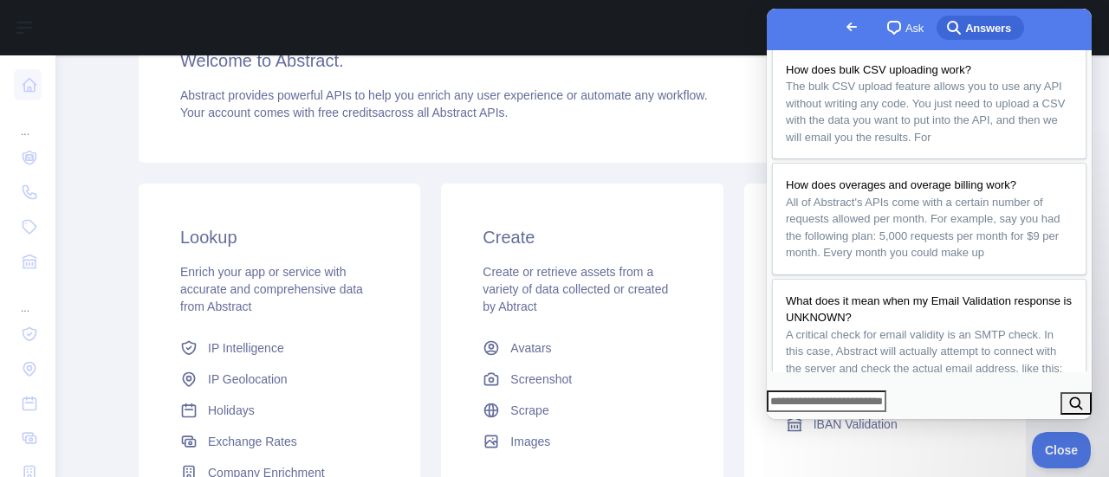
scroll to position [0, 0]
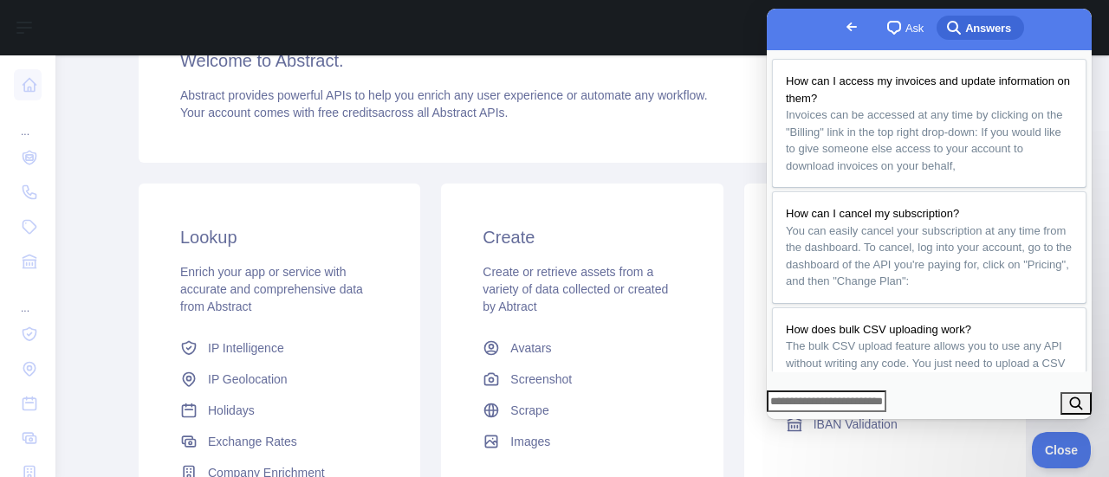
click at [841, 22] on span "Go back" at bounding box center [851, 26] width 21 height 21
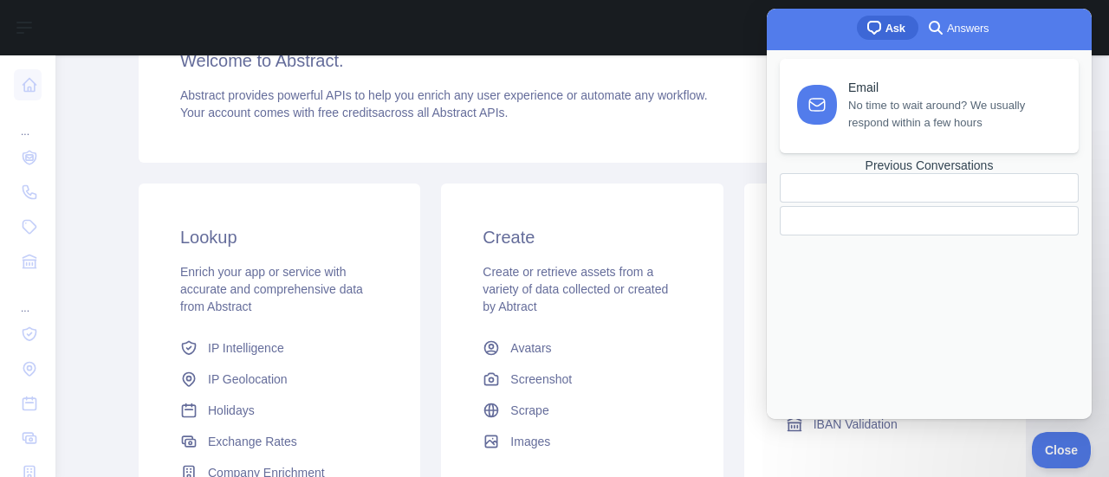
click at [734, 11] on div at bounding box center [484, 27] width 831 height 55
click at [844, 32] on div "chat-square Ask search-medium Answers" at bounding box center [929, 30] width 325 height 42
click at [793, 465] on div "Verify Protect your app and ensure compliance with verification APIs Email Repu…" at bounding box center [885, 333] width 282 height 298
click at [954, 97] on span "No time to wait around? We usually respond within a few hours" at bounding box center [953, 111] width 210 height 35
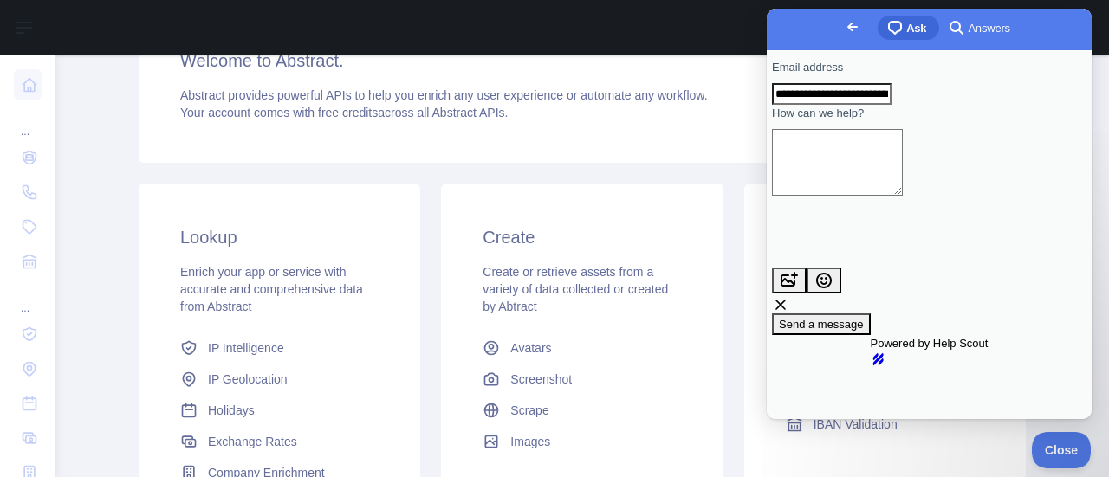
click at [842, 26] on span "Go back" at bounding box center [852, 26] width 21 height 21
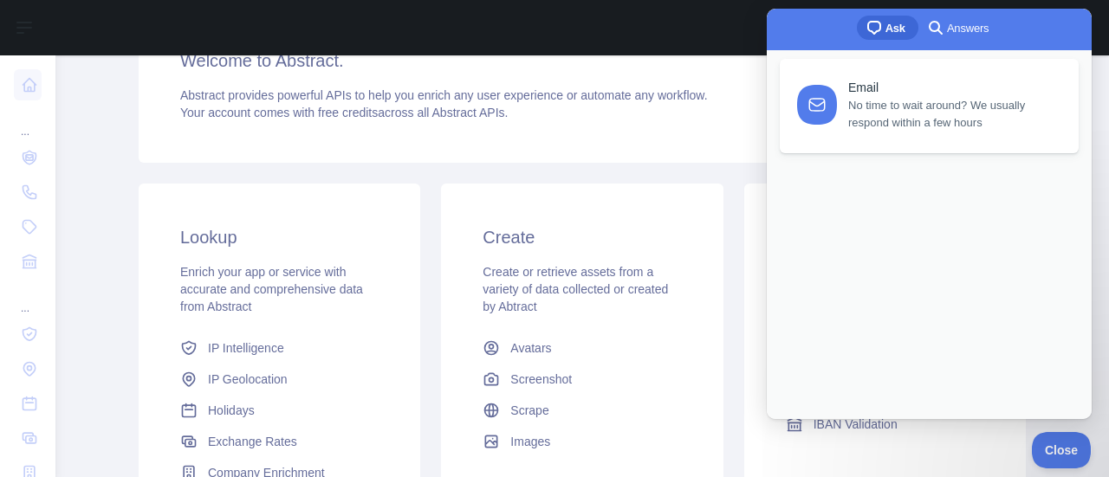
drag, startPoint x: 780, startPoint y: 26, endPoint x: 774, endPoint y: 48, distance: 22.5
click at [780, 25] on div "chat-square Ask search-medium Answers" at bounding box center [929, 30] width 325 height 42
click at [693, 92] on span "Abstract provides powerful APIs to help you enrich any user experience or autom…" at bounding box center [443, 95] width 527 height 14
click at [711, 81] on div "Welcome to Abstract. Abstract provides powerful APIs to help you enrich any use…" at bounding box center [582, 85] width 887 height 156
click at [725, 49] on div at bounding box center [484, 27] width 831 height 55
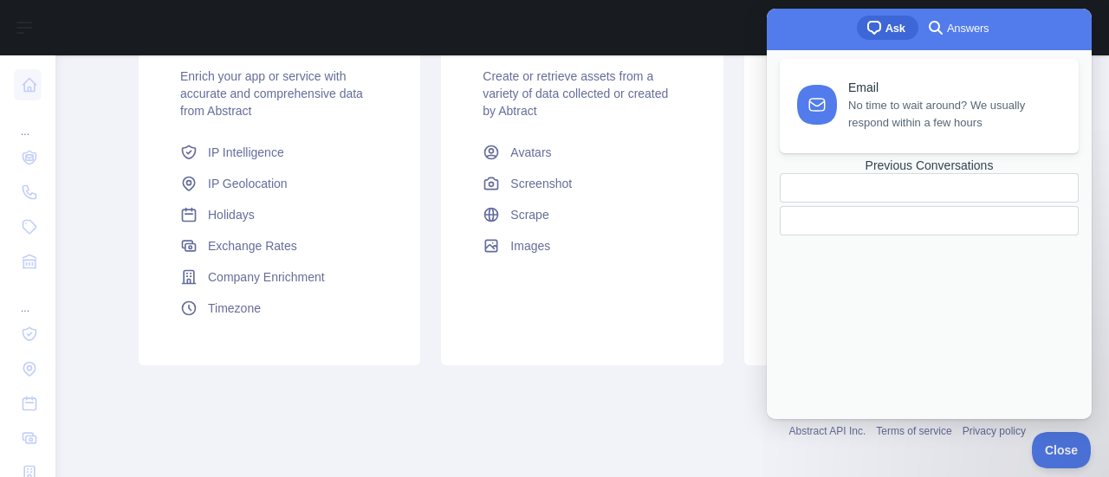
scroll to position [329, 0]
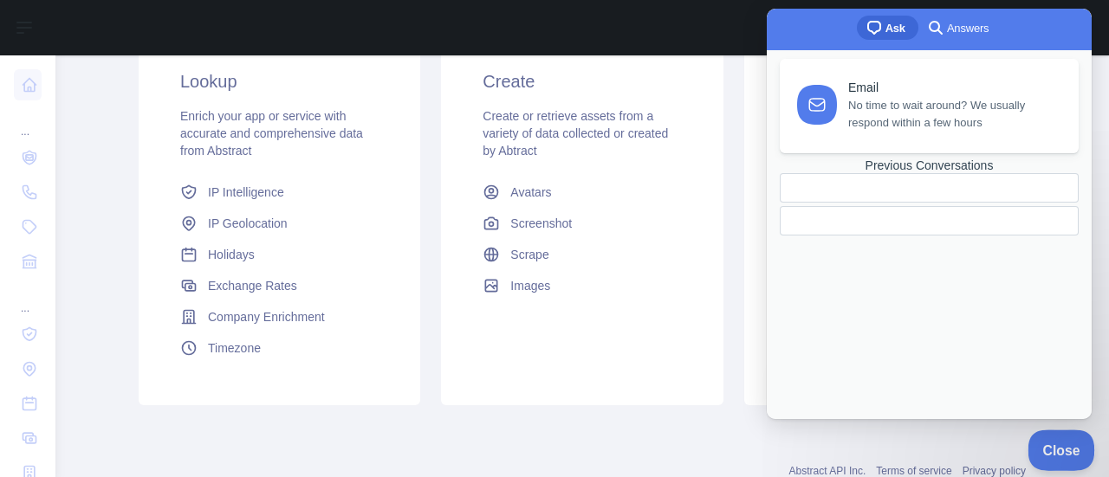
click at [1059, 455] on button "Close" at bounding box center [1056, 448] width 59 height 36
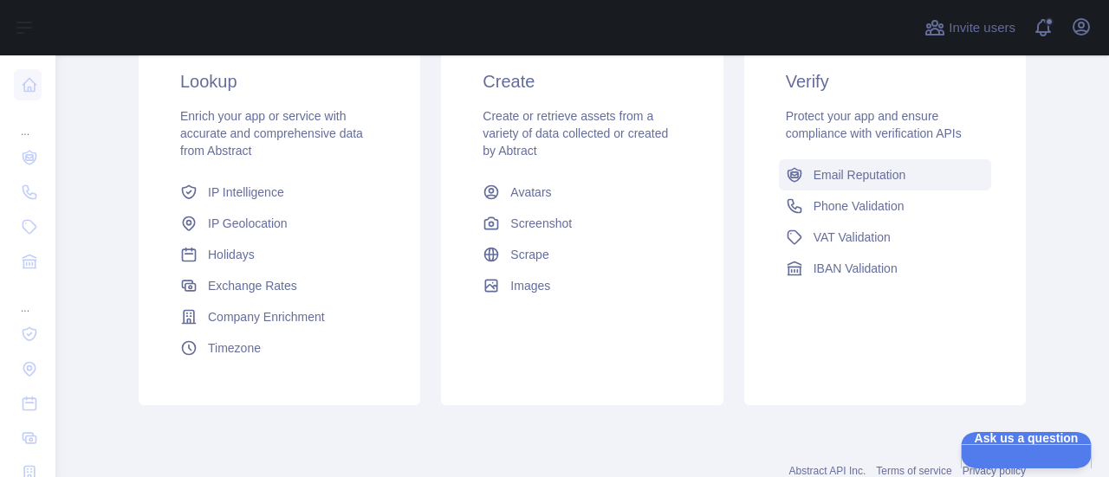
click at [865, 184] on link "Email Reputation" at bounding box center [885, 174] width 212 height 31
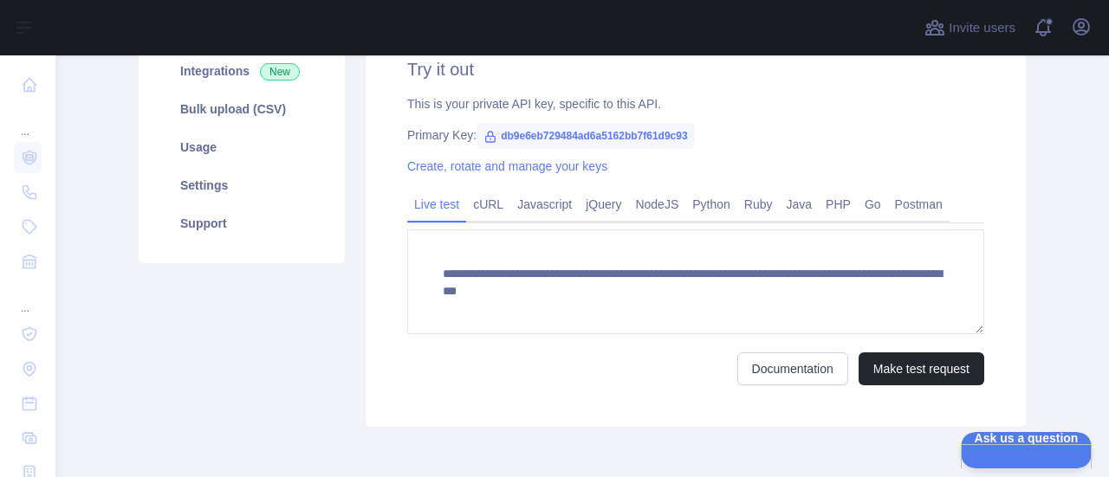
scroll to position [243, 0]
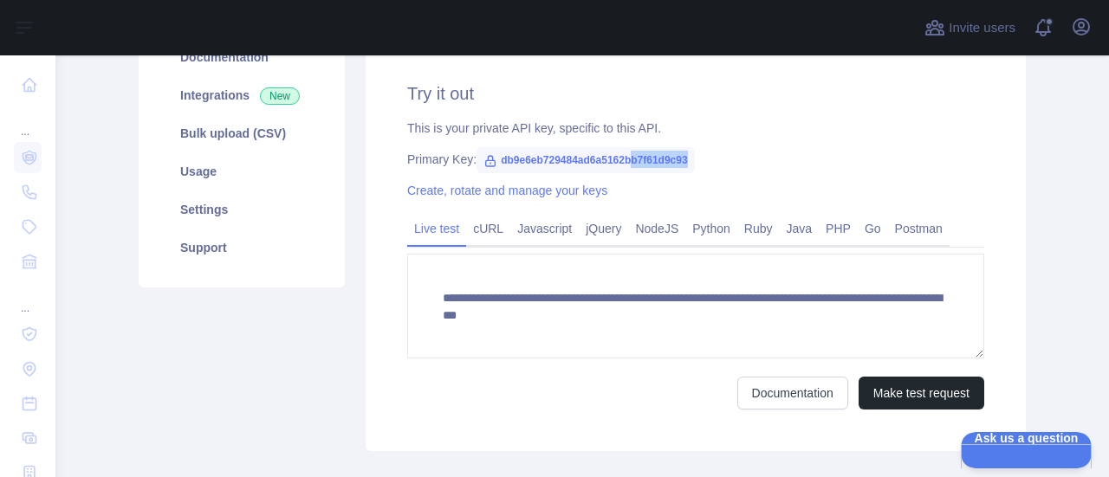
drag, startPoint x: 677, startPoint y: 162, endPoint x: 549, endPoint y: 163, distance: 128.2
click at [622, 165] on span "db9e6eb729484ad6a5162bb7f61d9c93" at bounding box center [584, 160] width 217 height 26
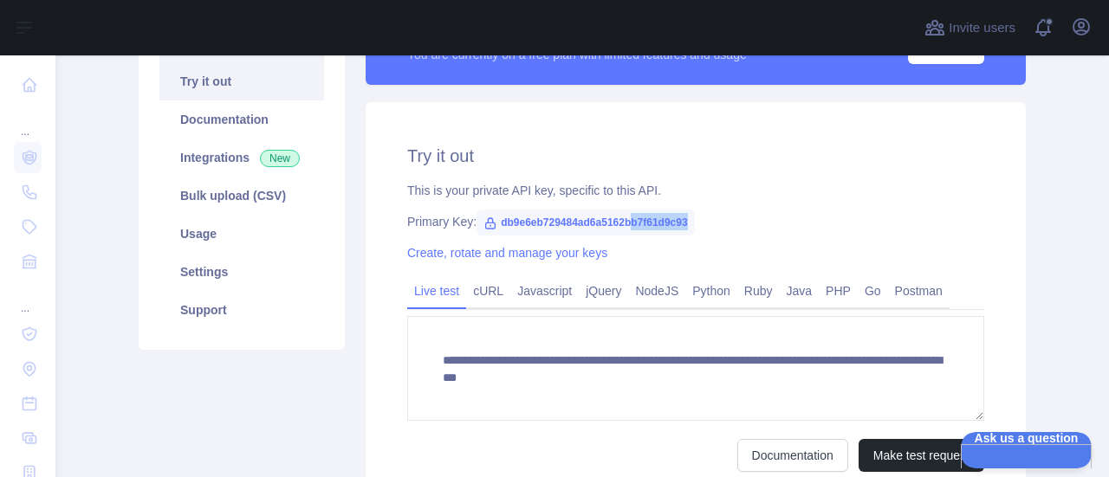
scroll to position [69, 0]
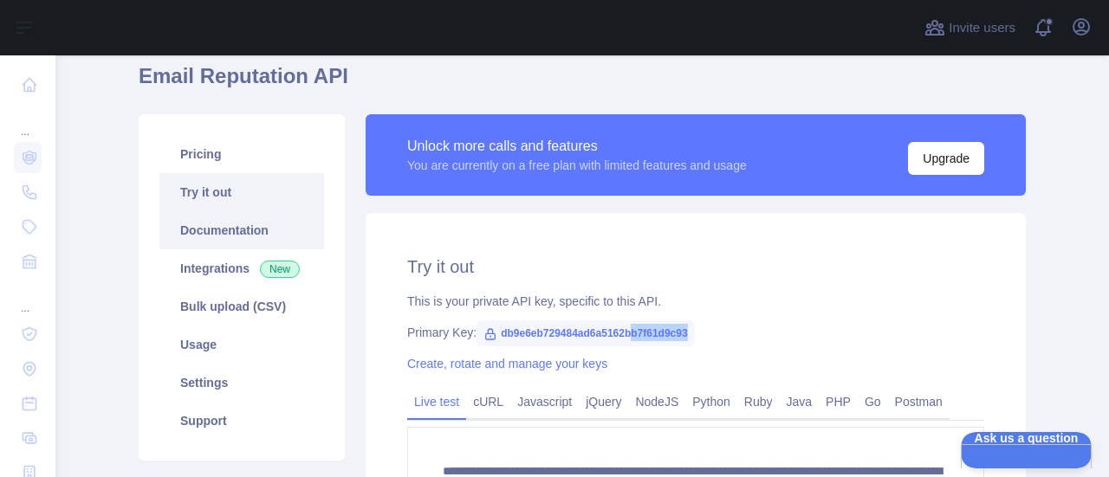
click at [223, 230] on link "Documentation" at bounding box center [241, 230] width 165 height 38
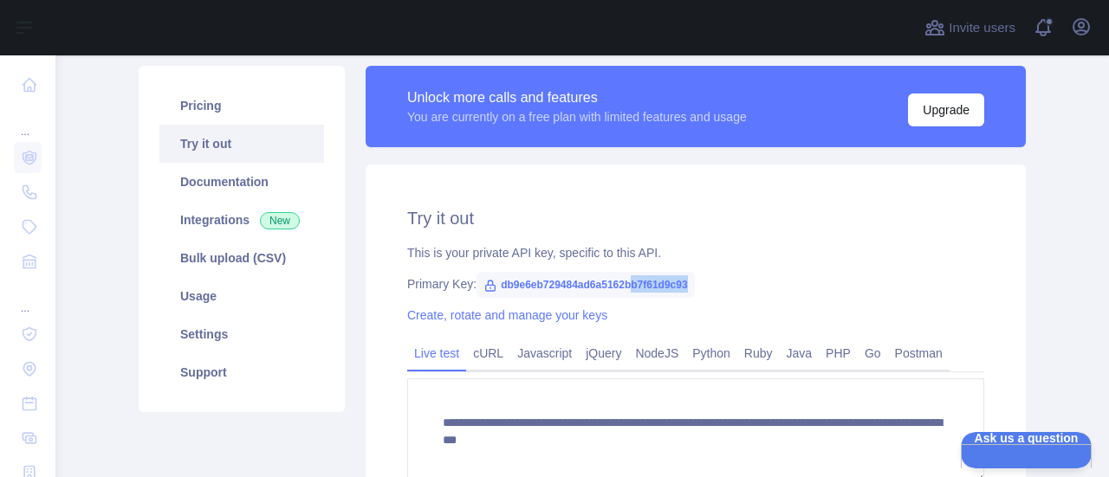
scroll to position [156, 0]
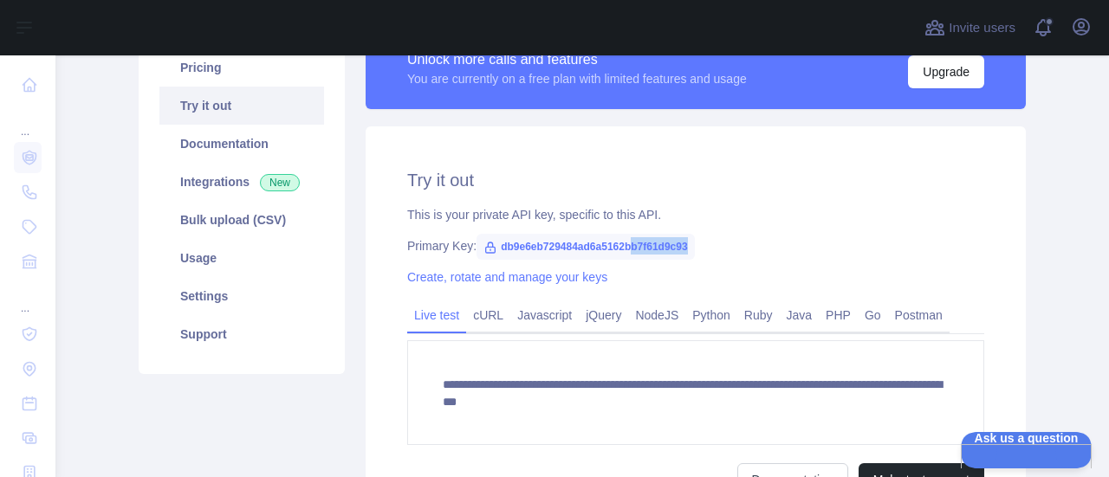
click at [728, 252] on div "Primary Key: db9e6eb729484ad6a5162bb7f61d9c93" at bounding box center [695, 245] width 577 height 17
click at [204, 292] on link "Settings" at bounding box center [241, 296] width 165 height 38
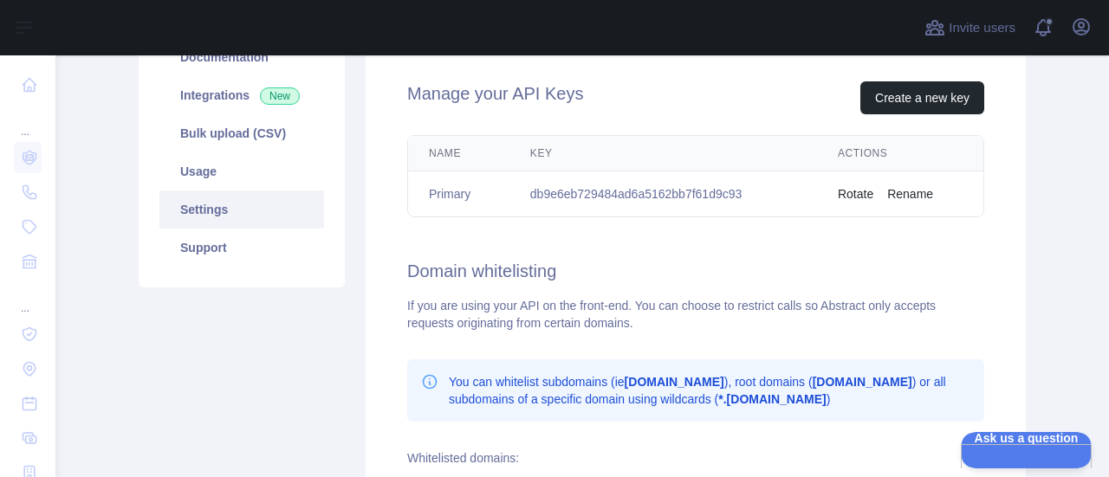
scroll to position [156, 0]
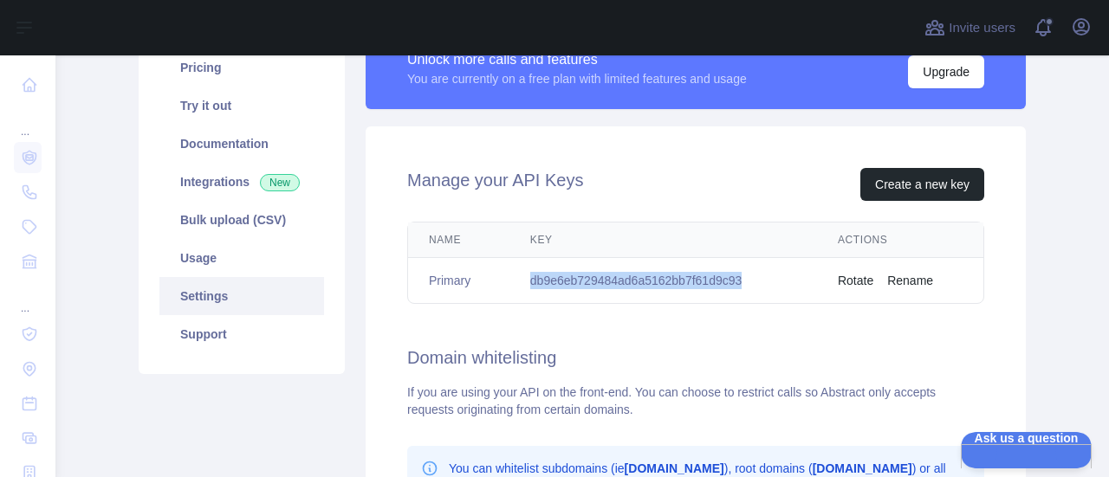
drag, startPoint x: 523, startPoint y: 281, endPoint x: 703, endPoint y: 282, distance: 180.2
click at [740, 278] on td "db9e6eb729484ad6a5162bb7f61d9c93" at bounding box center [662, 281] width 307 height 46
copy td "db9e6eb729484ad6a5162bb7f61d9c93"
click at [942, 74] on button "Upgrade" at bounding box center [946, 71] width 76 height 33
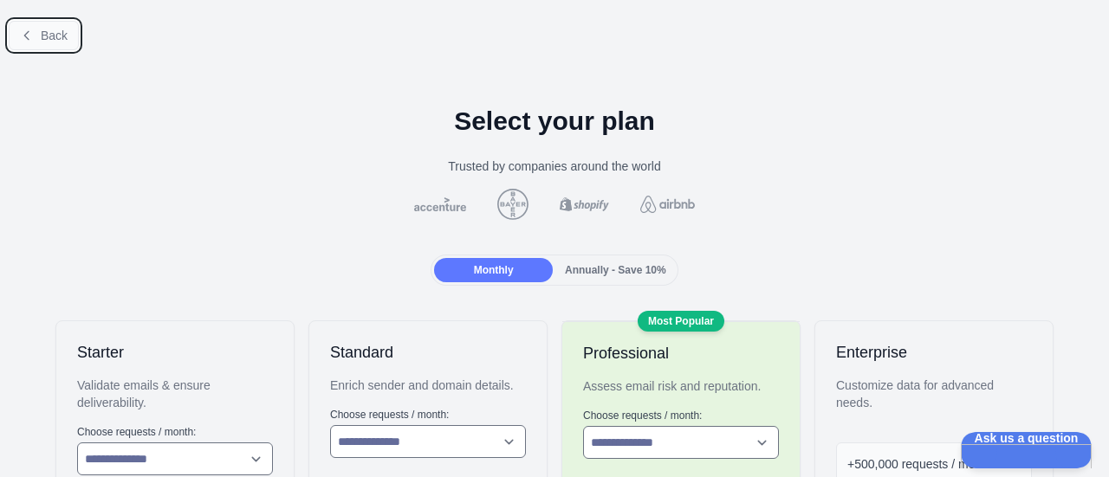
click at [31, 34] on icon at bounding box center [27, 36] width 14 height 14
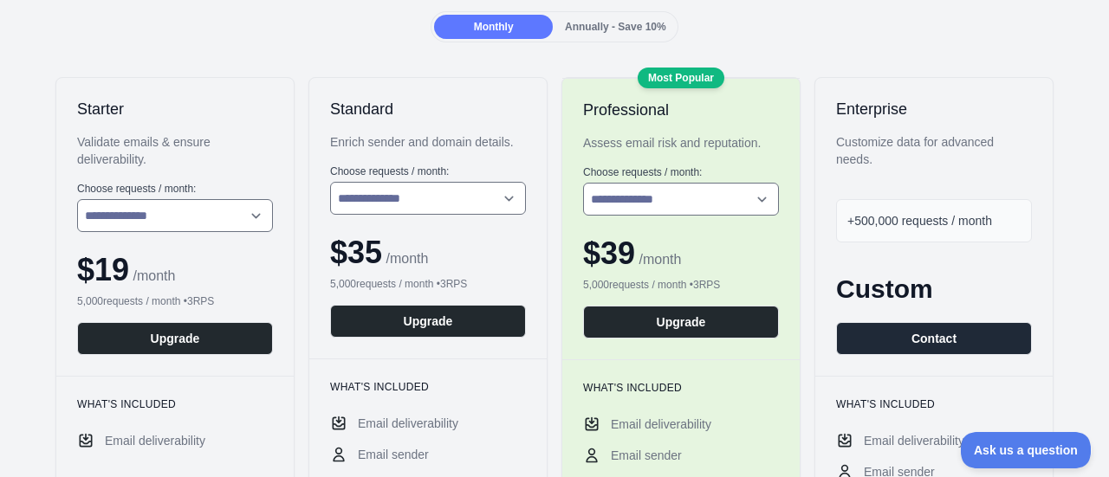
scroll to position [173, 0]
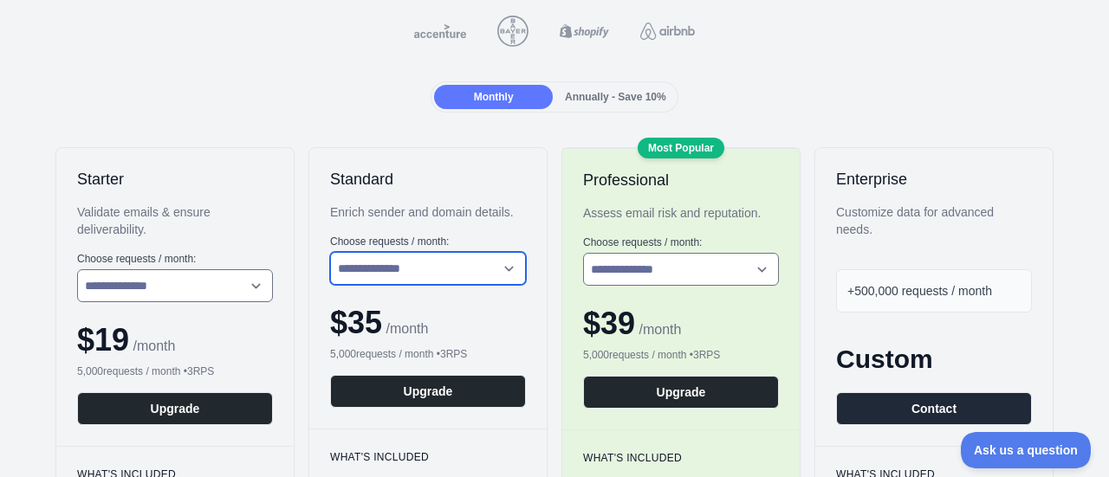
click at [437, 257] on select "**********" at bounding box center [428, 268] width 196 height 33
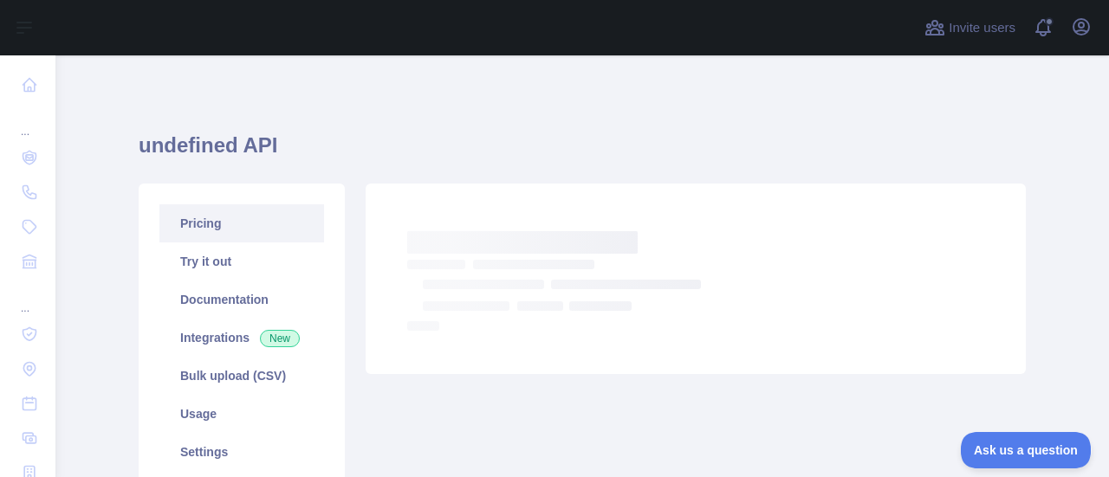
click at [192, 225] on link "Pricing" at bounding box center [241, 223] width 165 height 38
click at [277, 224] on link "Pricing" at bounding box center [241, 223] width 165 height 38
click at [236, 269] on link "Try it out" at bounding box center [241, 262] width 165 height 38
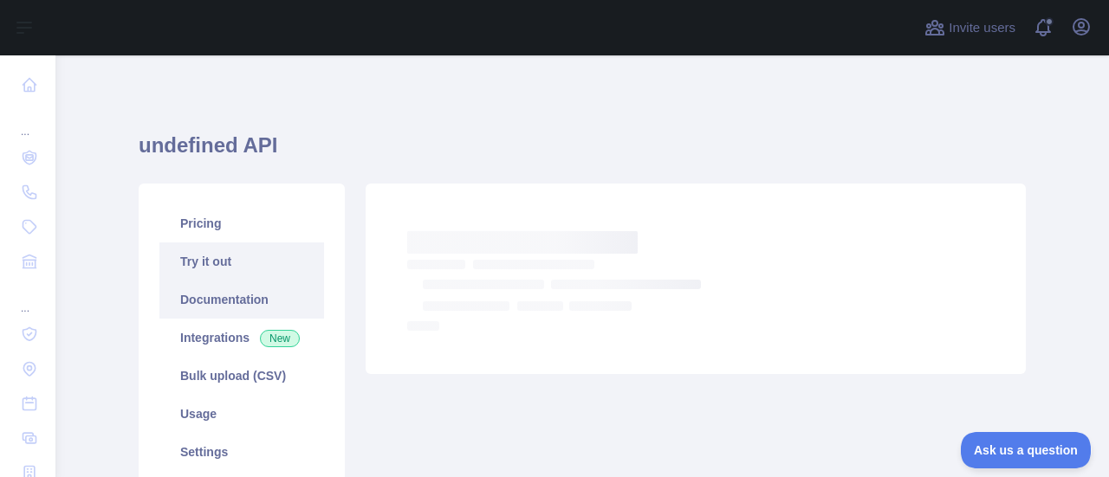
click at [243, 308] on link "Documentation" at bounding box center [241, 300] width 165 height 38
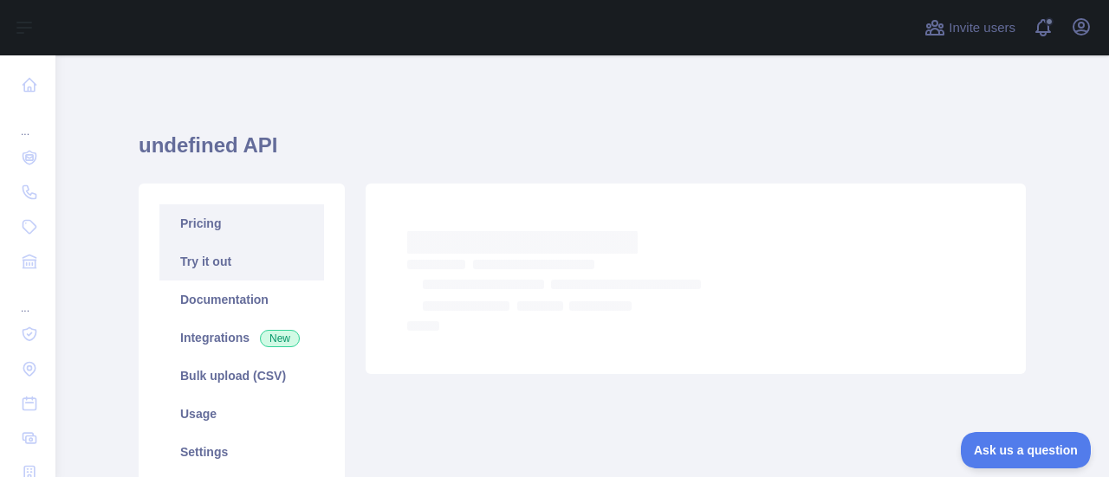
click at [223, 217] on link "Pricing" at bounding box center [241, 223] width 165 height 38
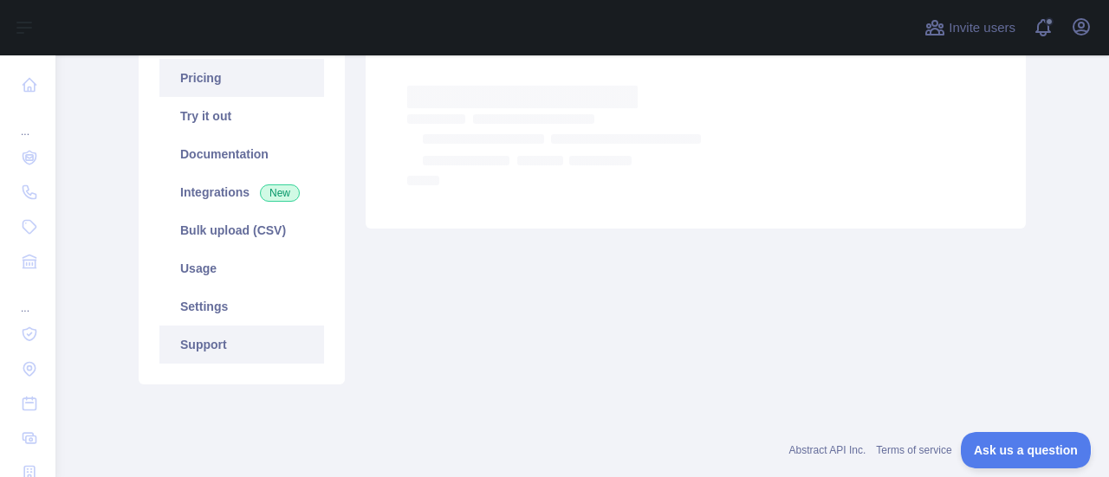
scroll to position [173, 0]
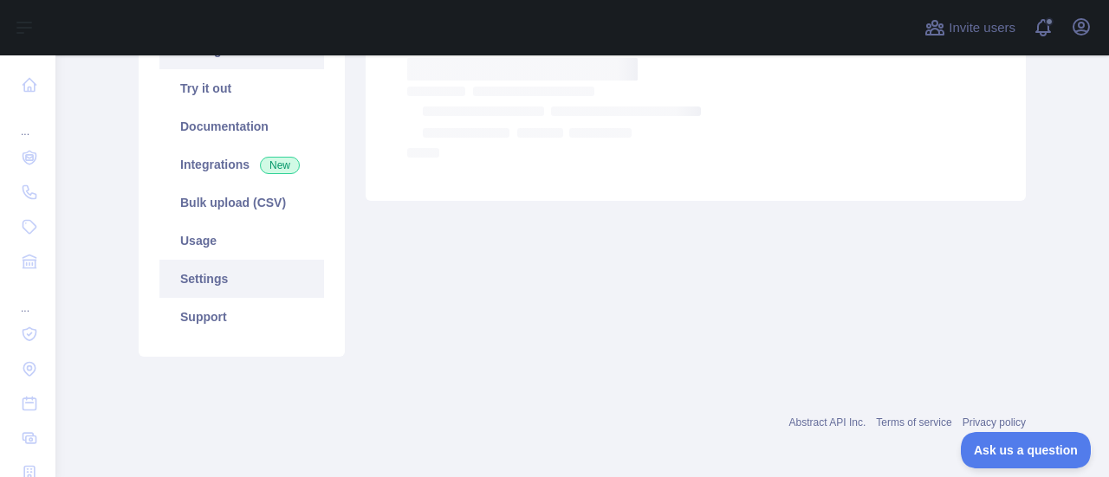
click at [227, 280] on link "Settings" at bounding box center [241, 279] width 165 height 38
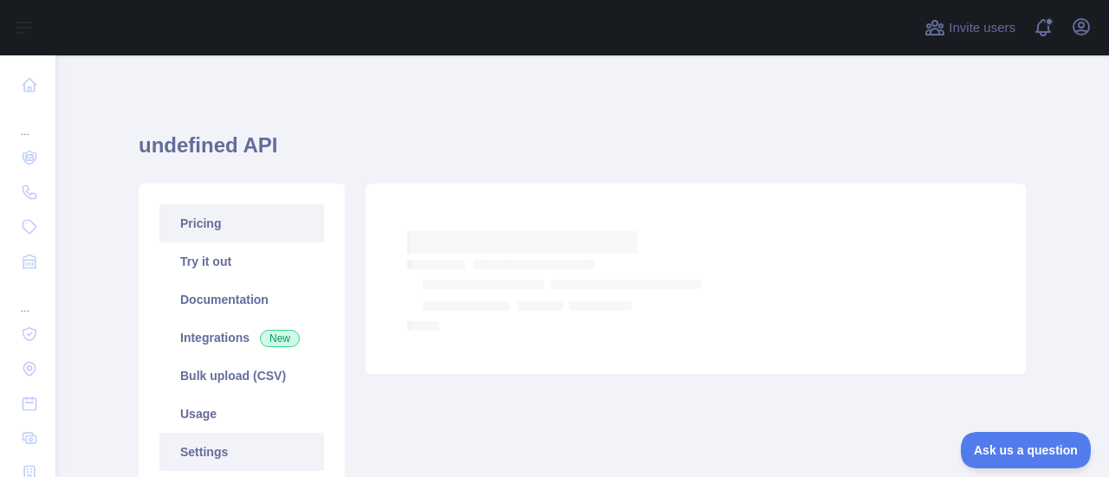
click at [217, 228] on link "Pricing" at bounding box center [241, 223] width 165 height 38
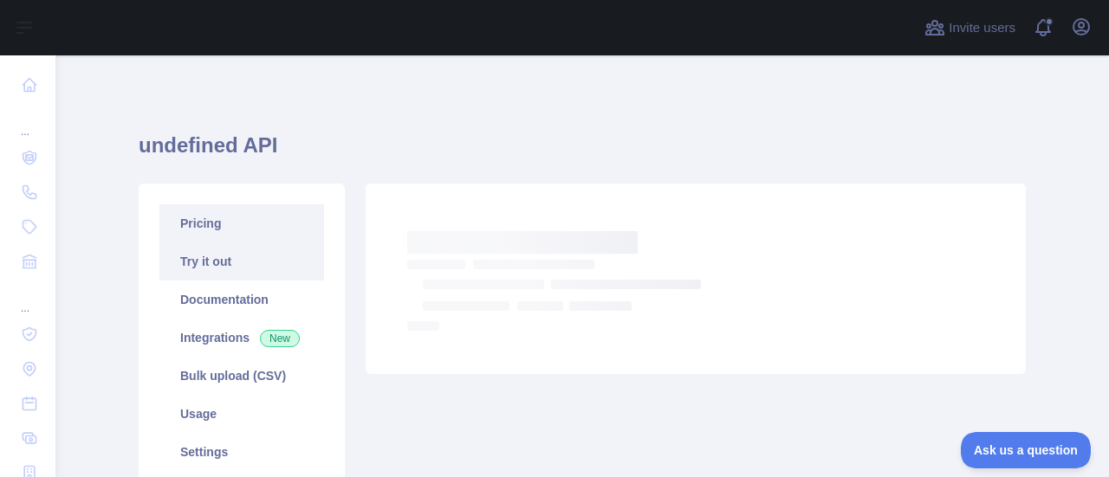
click at [227, 266] on link "Try it out" at bounding box center [241, 262] width 165 height 38
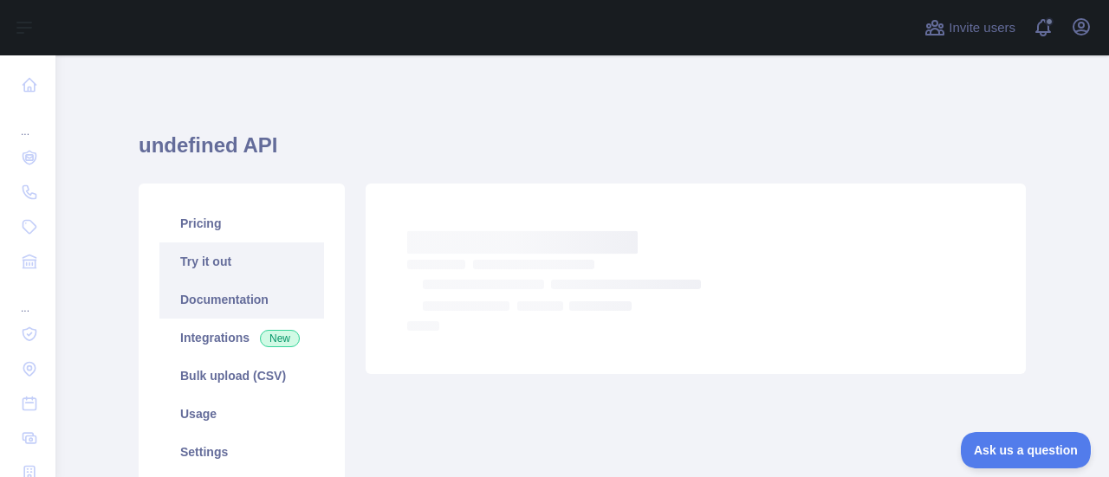
click at [229, 314] on link "Documentation" at bounding box center [241, 300] width 165 height 38
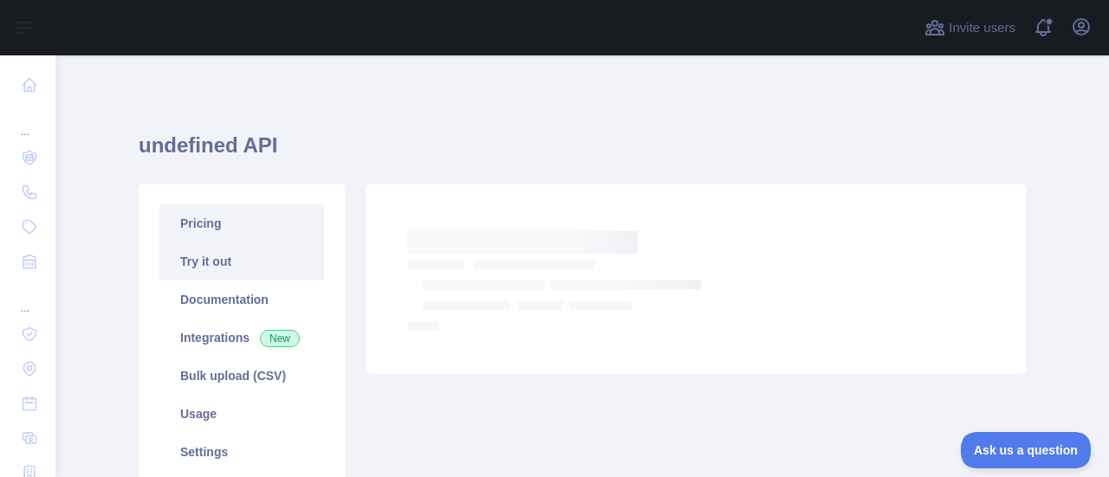
click at [210, 238] on link "Pricing" at bounding box center [241, 223] width 165 height 38
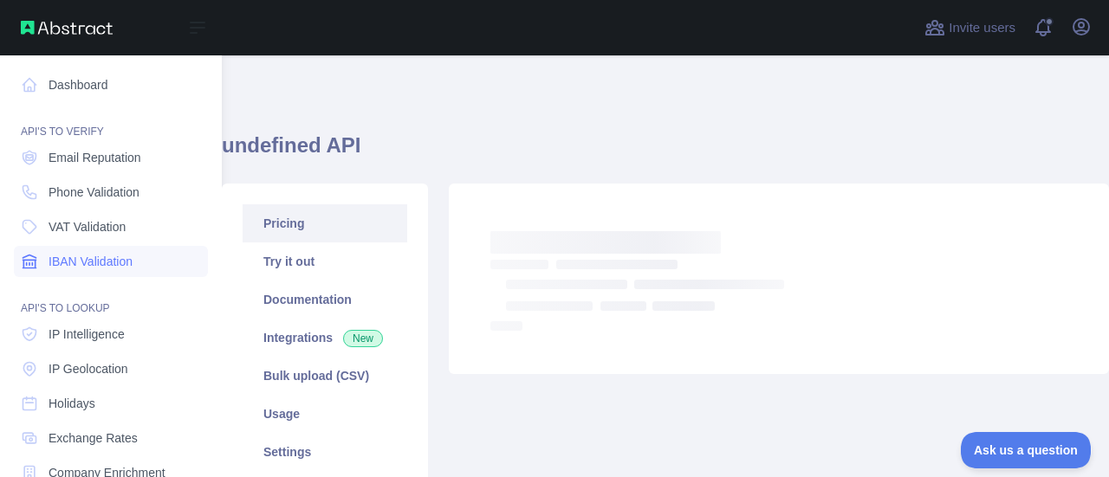
click at [118, 257] on span "IBAN Validation" at bounding box center [91, 261] width 84 height 17
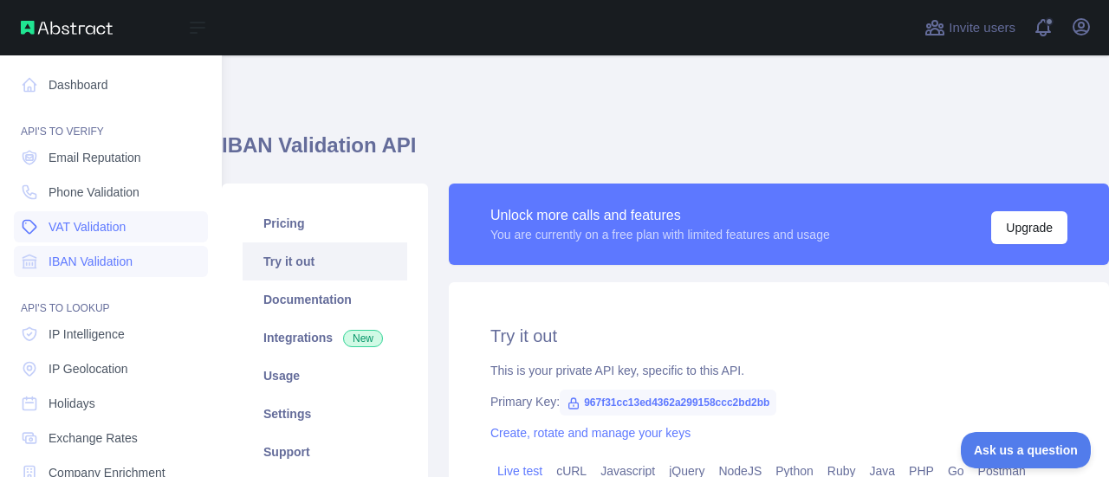
click at [123, 226] on span "VAT Validation" at bounding box center [87, 226] width 77 height 17
click at [112, 191] on span "Phone Validation" at bounding box center [94, 192] width 91 height 17
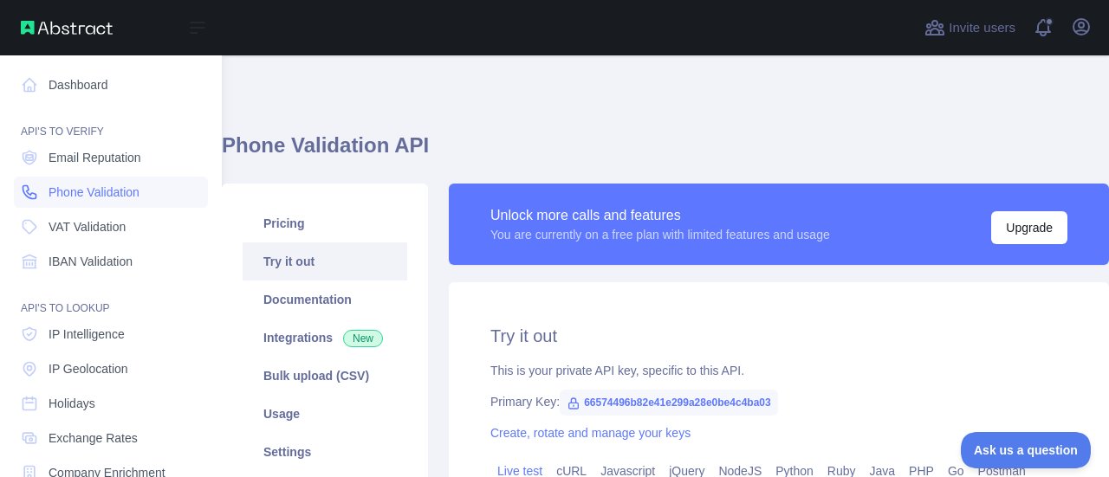
type textarea "**********"
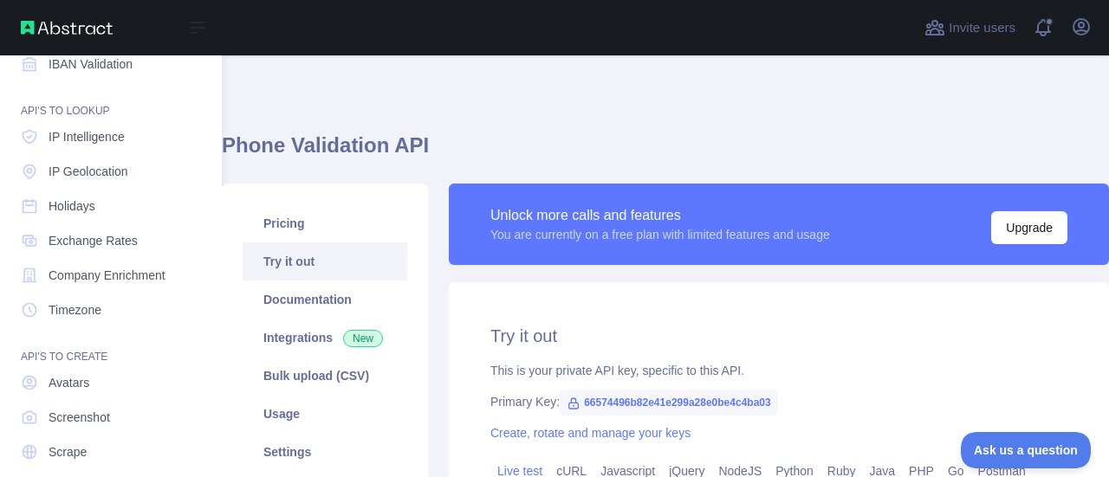
scroll to position [76, 0]
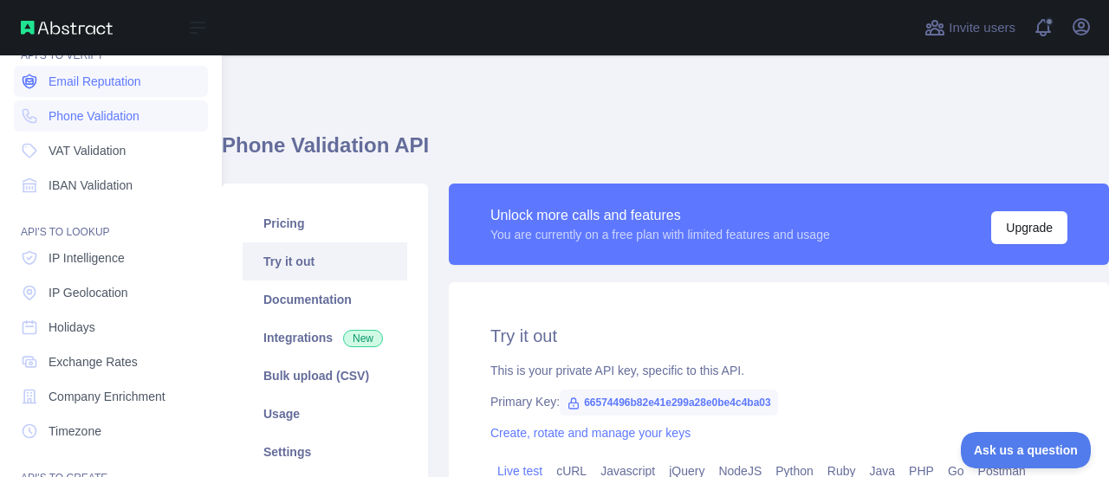
click at [74, 84] on span "Email Reputation" at bounding box center [95, 81] width 93 height 17
click at [133, 118] on span "Phone Validation" at bounding box center [94, 115] width 91 height 17
click at [128, 80] on span "Email Reputation" at bounding box center [95, 81] width 93 height 17
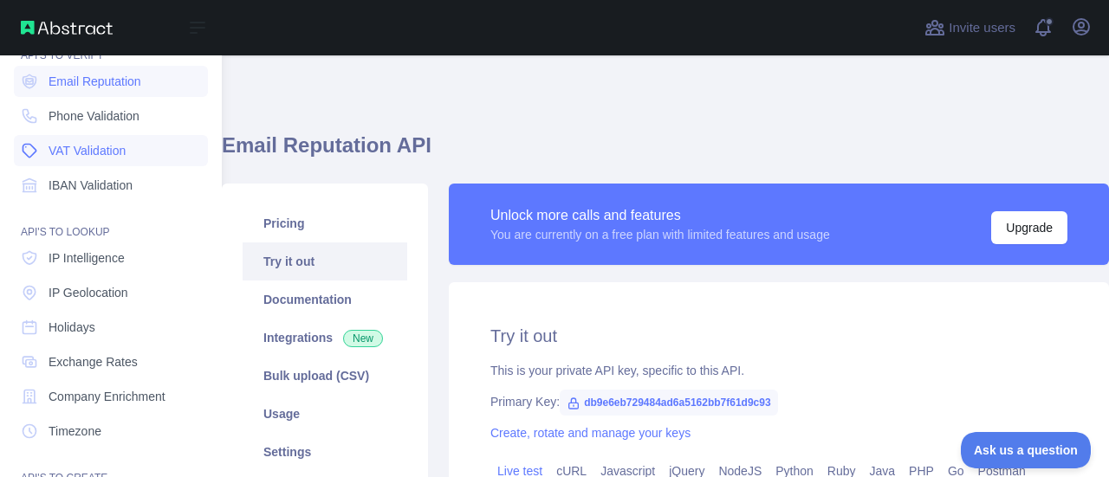
click at [119, 153] on span "VAT Validation" at bounding box center [87, 150] width 77 height 17
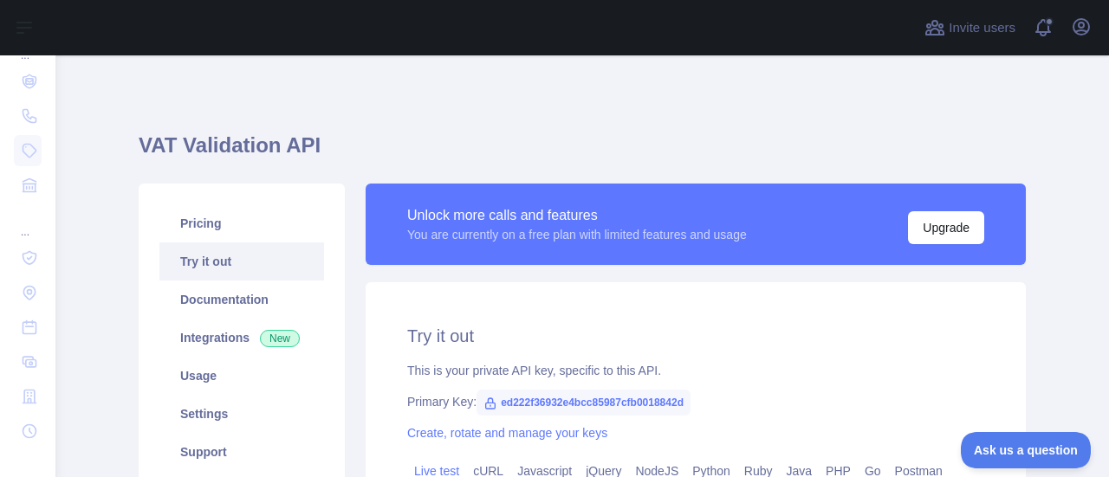
type textarea "**********"
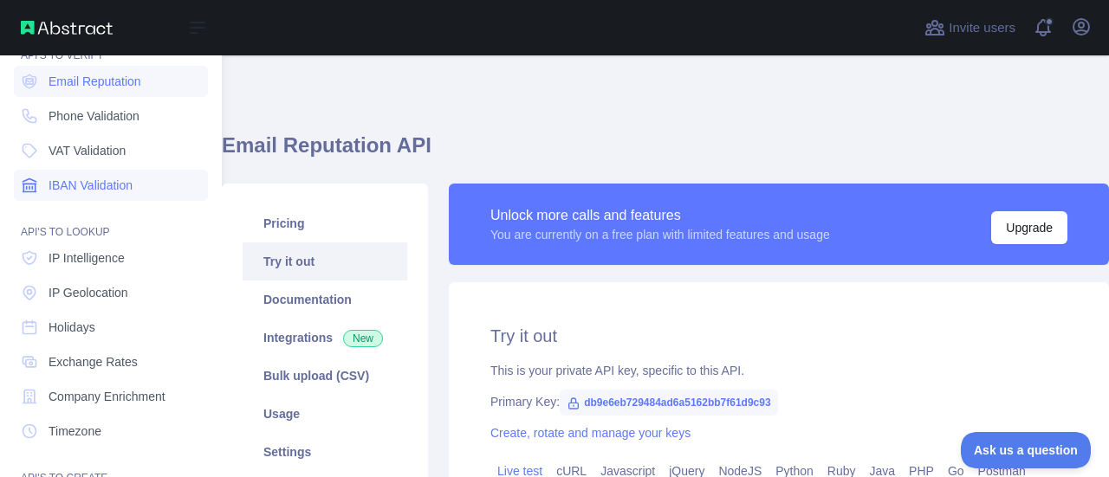
click at [118, 185] on span "IBAN Validation" at bounding box center [91, 185] width 84 height 17
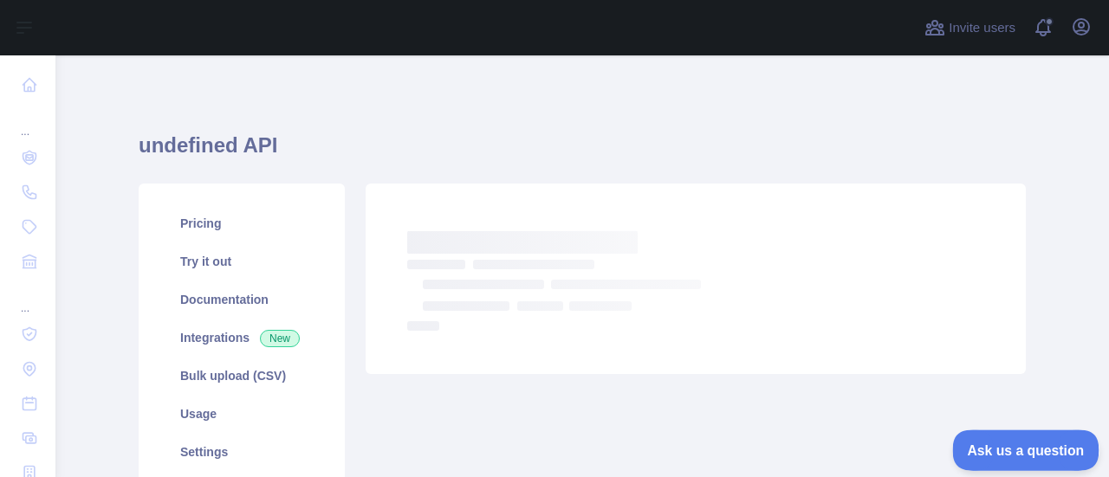
click at [1026, 442] on span "Ask us a question" at bounding box center [1017, 448] width 130 height 12
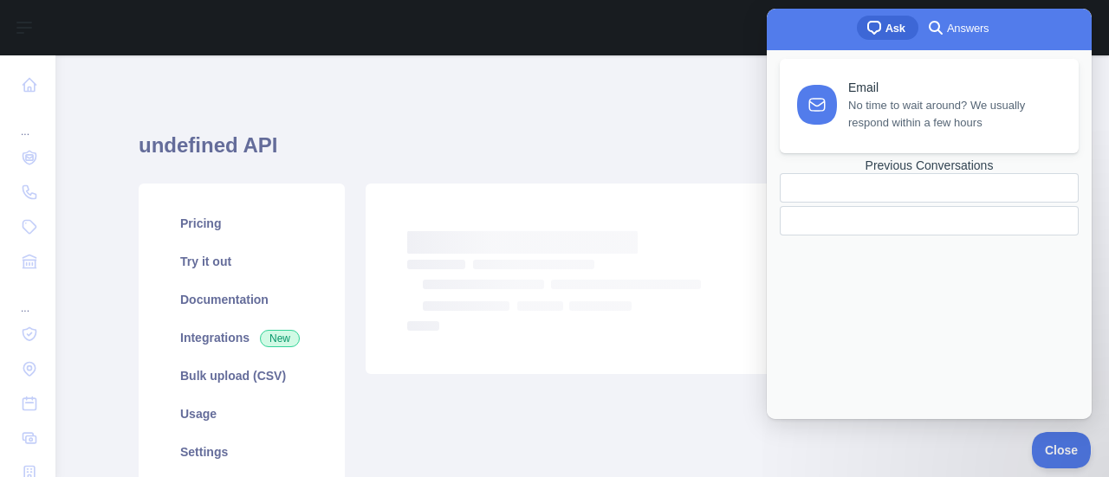
click at [960, 30] on span "Answers" at bounding box center [968, 28] width 42 height 17
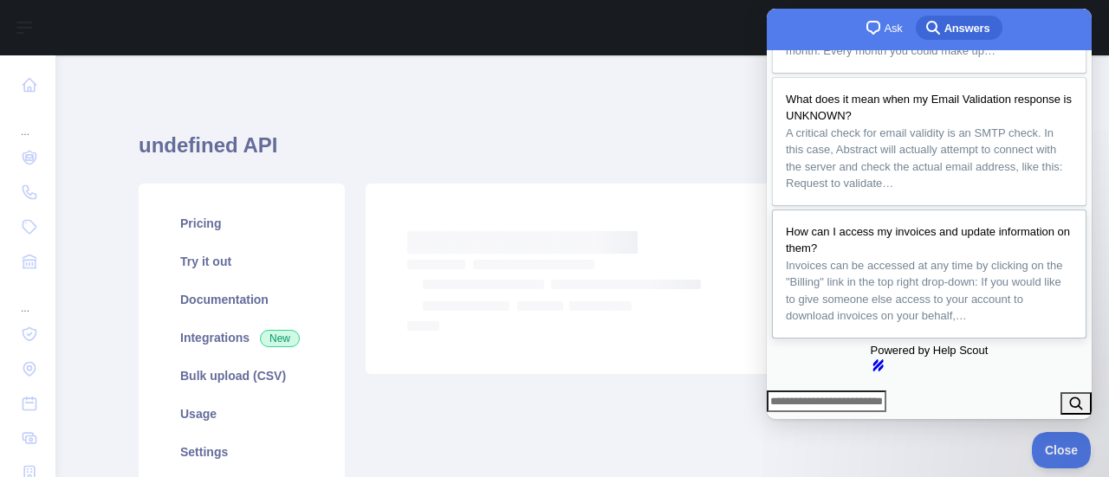
scroll to position [500, 0]
click at [865, 400] on input "Search Doc articles" at bounding box center [827, 402] width 120 height 23
type input "**"
click button "search" at bounding box center [1075, 403] width 31 height 23
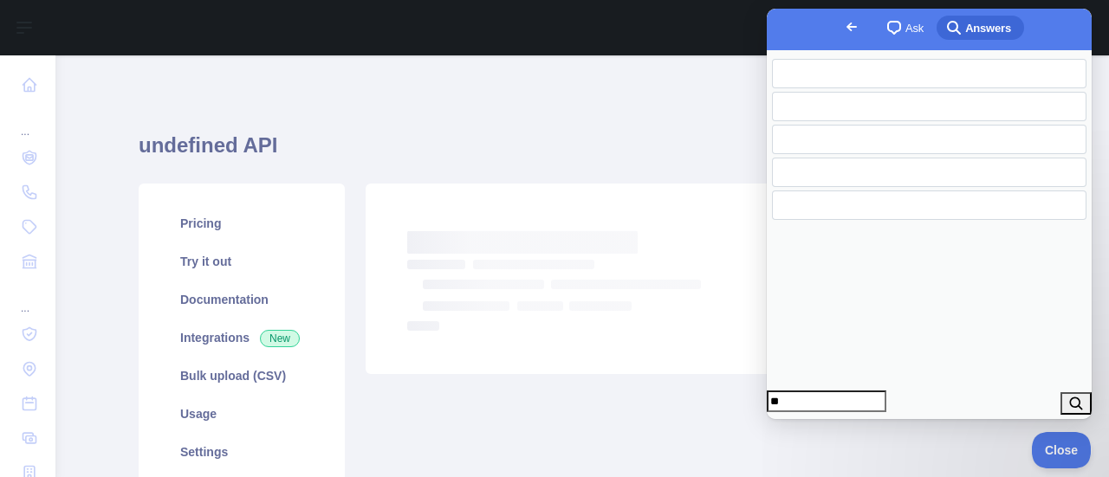
scroll to position [0, 0]
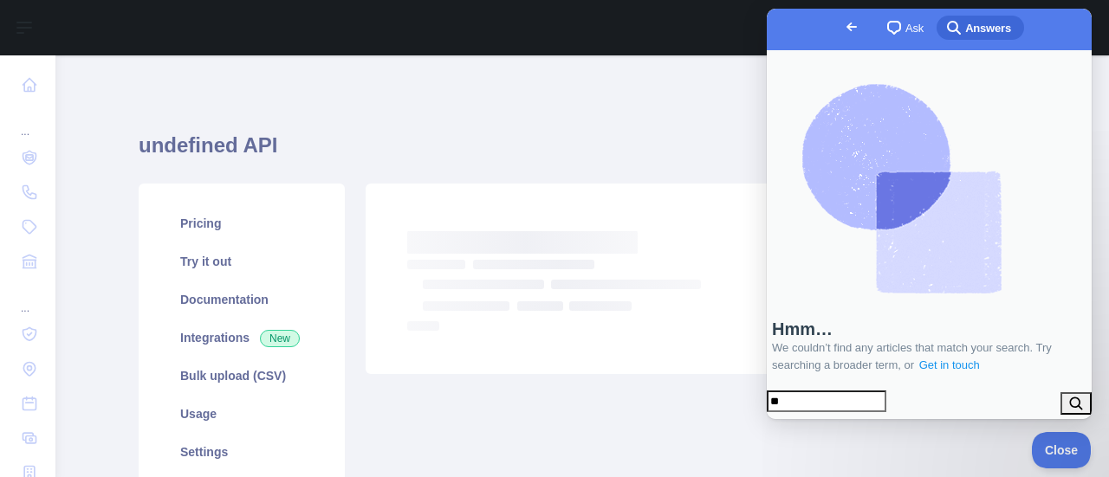
click at [953, 357] on link "Get in touch" at bounding box center [949, 365] width 64 height 17
